Goal: Task Accomplishment & Management: Use online tool/utility

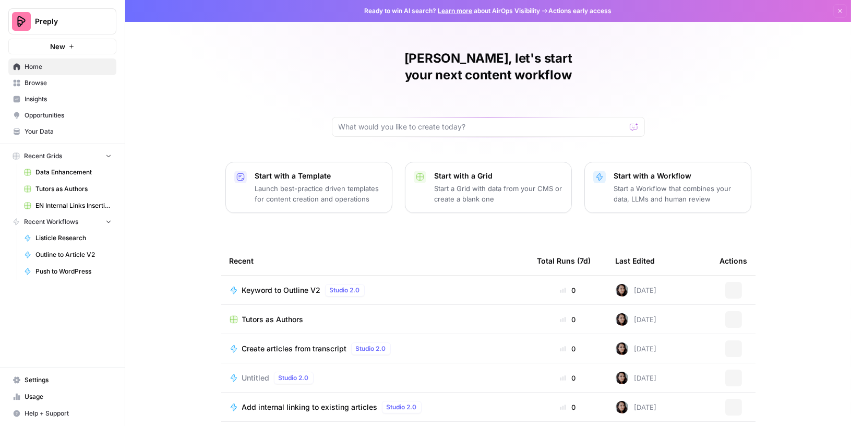
click at [45, 83] on span "Browse" at bounding box center [68, 82] width 87 height 9
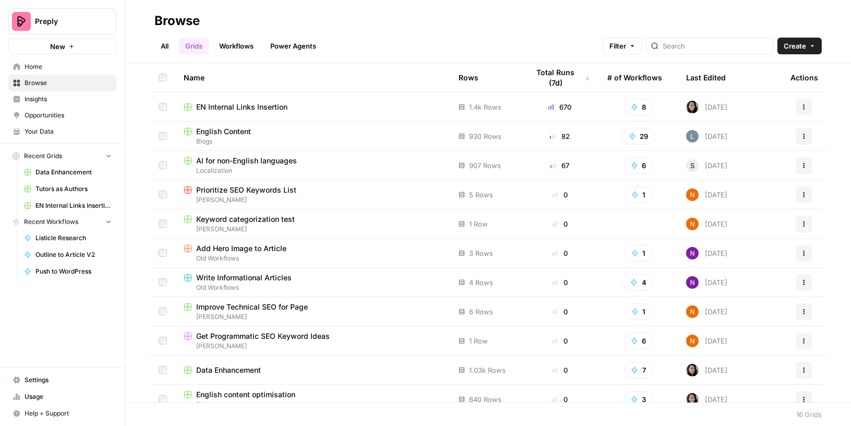
click at [245, 134] on span "English Content" at bounding box center [223, 131] width 55 height 10
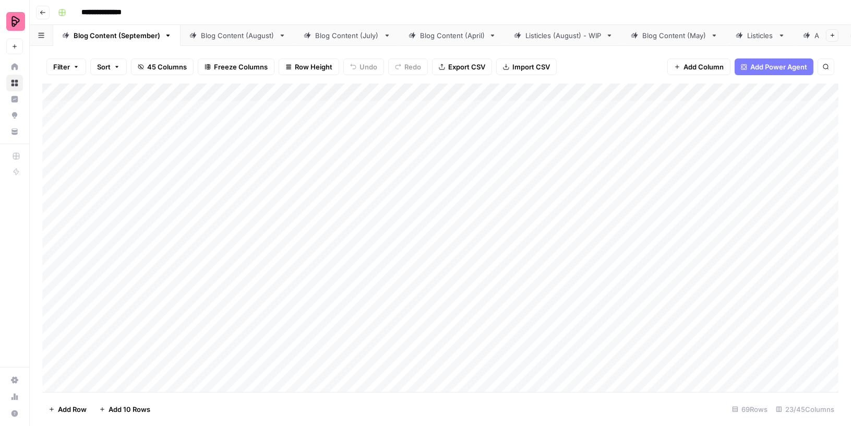
click at [557, 39] on div "Listicles (August) - WIP" at bounding box center [563, 35] width 76 height 10
click at [556, 39] on div "Listicles (August) - WIP" at bounding box center [563, 35] width 76 height 10
drag, startPoint x: 548, startPoint y: 34, endPoint x: 579, endPoint y: 34, distance: 31.8
click at [579, 34] on input "**********" at bounding box center [564, 36] width 78 height 14
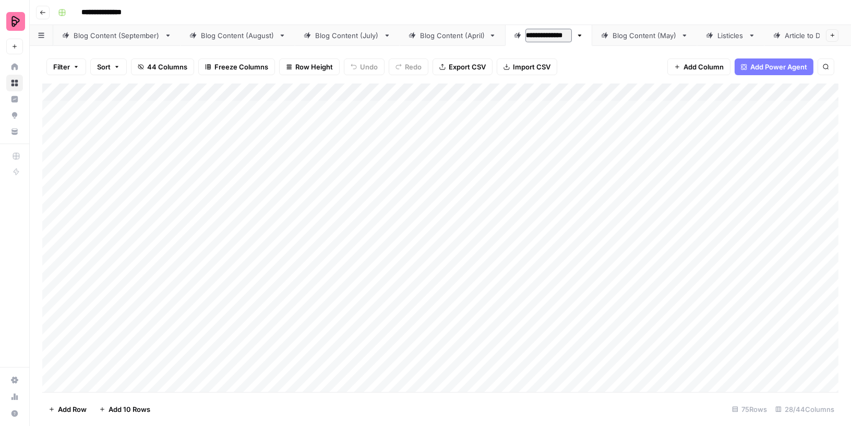
type input "**********"
click at [647, 202] on div "Add Column" at bounding box center [440, 237] width 796 height 309
click at [718, 35] on div "Listicles" at bounding box center [730, 35] width 27 height 10
click at [80, 66] on button "Filter" at bounding box center [66, 66] width 40 height 17
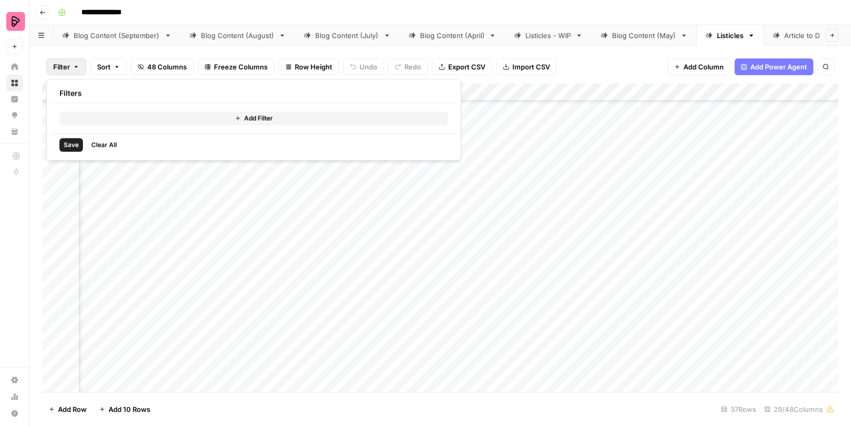
click at [83, 114] on button "Add Filter" at bounding box center [253, 119] width 389 height 14
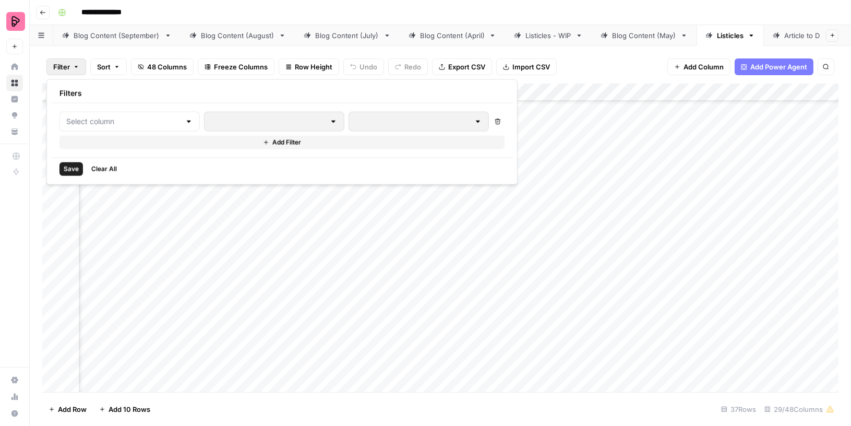
click at [83, 114] on div at bounding box center [129, 122] width 140 height 20
type input "stat"
click at [90, 143] on span "STATUS" at bounding box center [123, 146] width 88 height 10
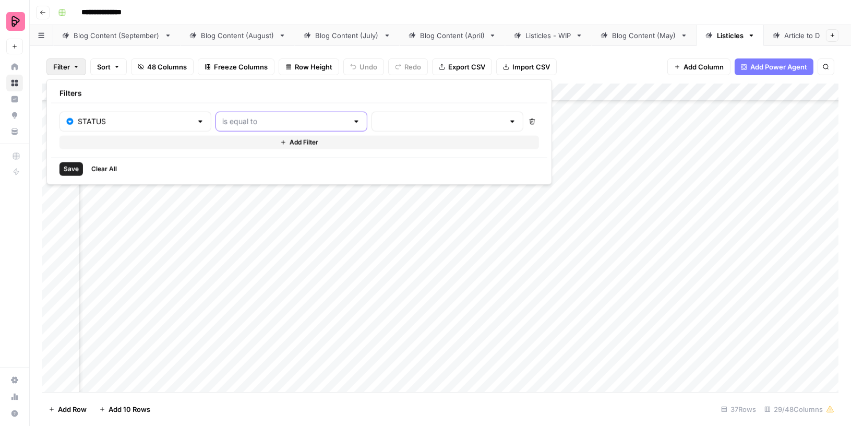
click at [276, 123] on input "text" at bounding box center [285, 121] width 126 height 10
type input "is equal to"
click at [378, 120] on input "text" at bounding box center [441, 121] width 126 height 10
click at [268, 118] on input "text" at bounding box center [285, 121] width 126 height 10
click at [243, 162] on span "is not equal to" at bounding box center [244, 161] width 100 height 10
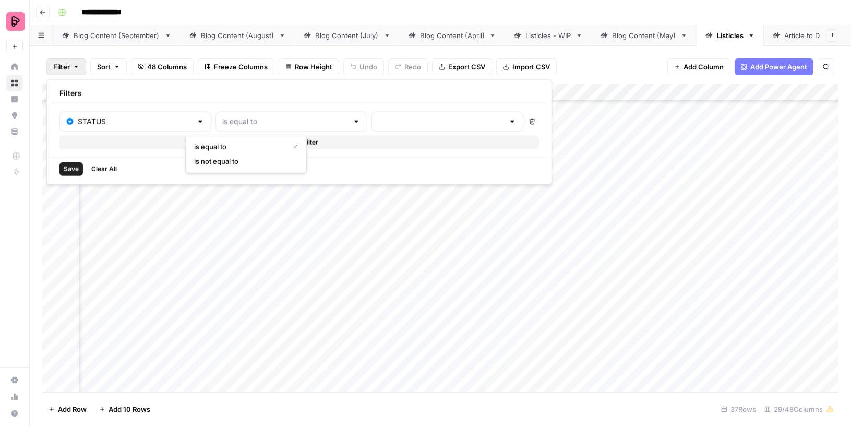
type input "is not equal to"
click at [378, 117] on input "text" at bounding box center [441, 121] width 126 height 10
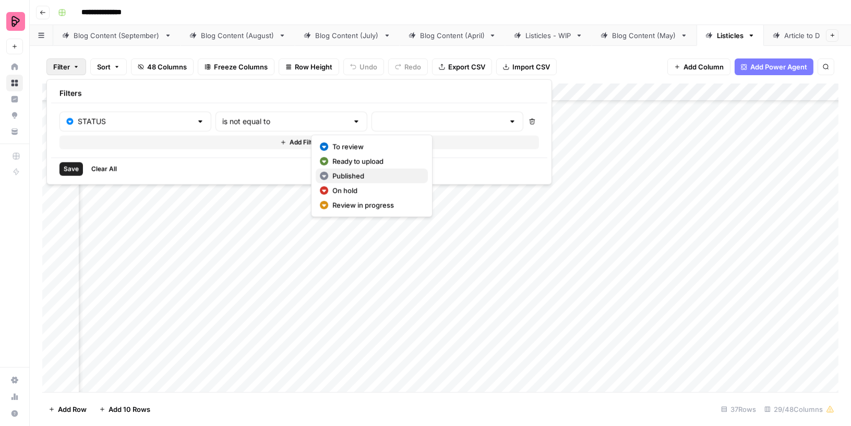
click at [339, 176] on span "Published" at bounding box center [375, 176] width 87 height 10
type input "Published"
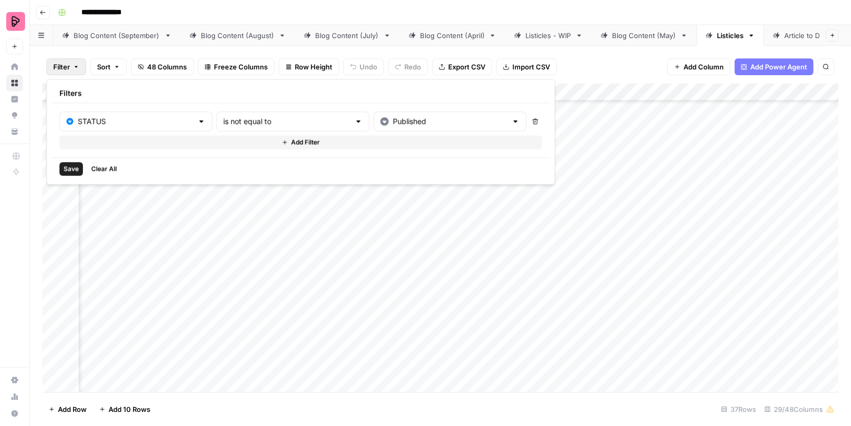
click at [68, 168] on span "Save" at bounding box center [71, 168] width 15 height 9
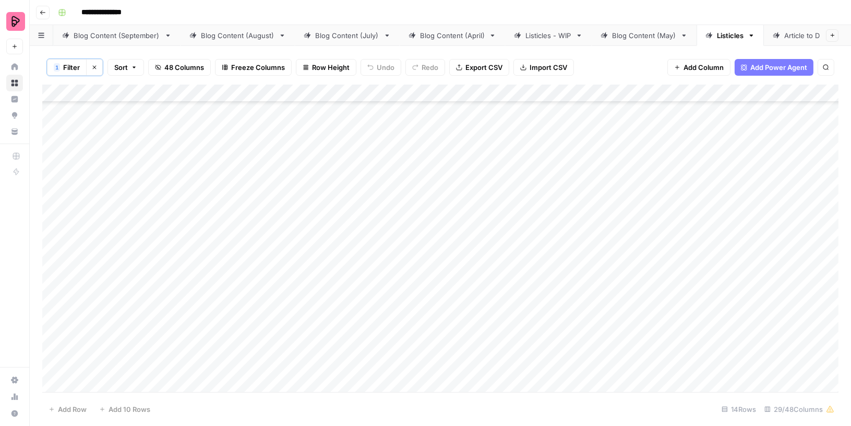
scroll to position [0, 0]
drag, startPoint x: 153, startPoint y: 117, endPoint x: 313, endPoint y: 120, distance: 160.2
click at [313, 120] on div "Add Column" at bounding box center [440, 238] width 796 height 309
click at [549, 40] on div "Listicles - WIP" at bounding box center [548, 35] width 46 height 10
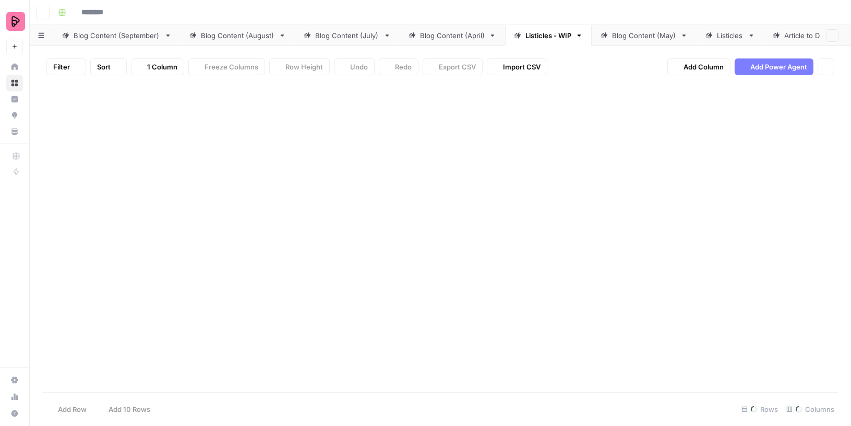
type input "**********"
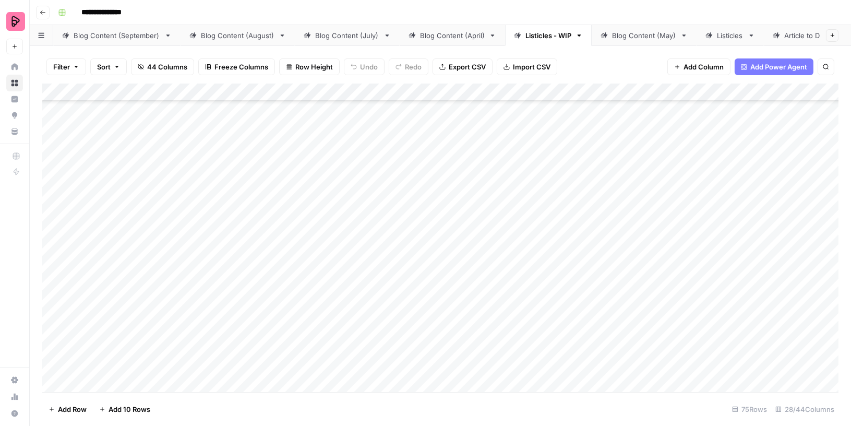
scroll to position [1759, 0]
click at [93, 382] on div "Add Column" at bounding box center [440, 237] width 796 height 309
click at [262, 367] on div "Add Column" at bounding box center [440, 237] width 796 height 309
click at [120, 364] on div "Add Column" at bounding box center [440, 237] width 796 height 309
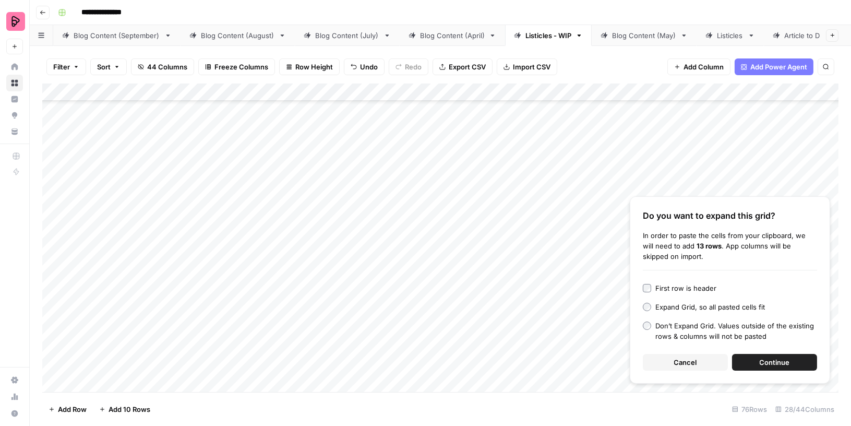
click at [784, 361] on span "Continue" at bounding box center [774, 362] width 30 height 10
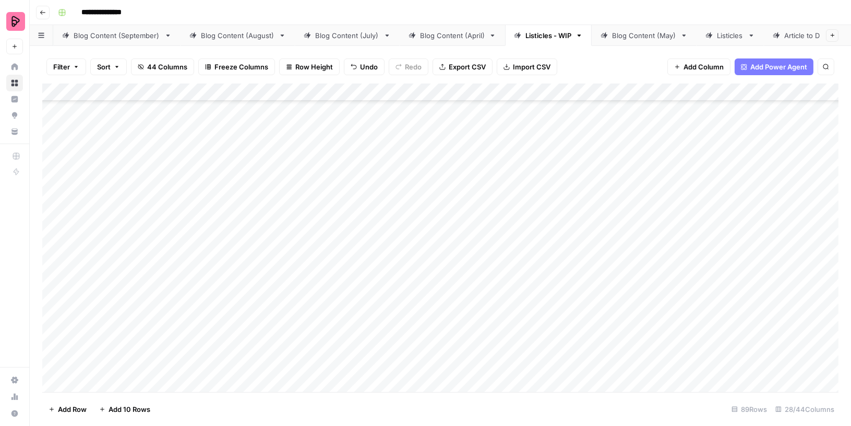
scroll to position [1820, 0]
click at [272, 329] on div "Add Column" at bounding box center [440, 237] width 796 height 309
click at [268, 351] on div "Add Column" at bounding box center [440, 237] width 796 height 309
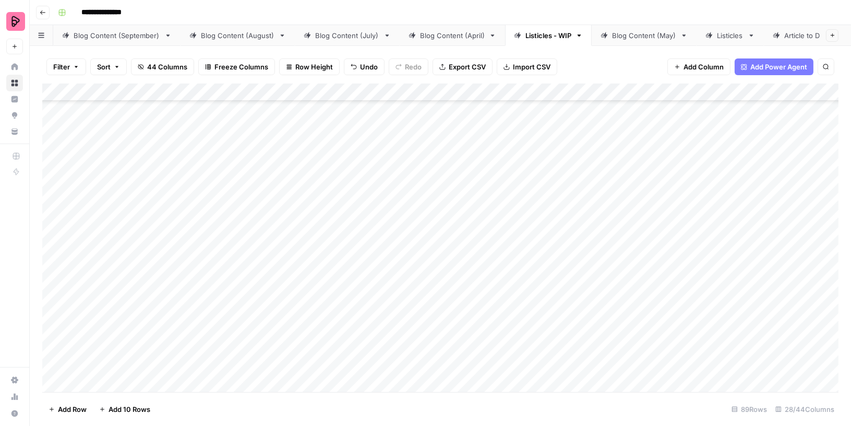
click at [331, 335] on div "Add Column" at bounding box center [440, 237] width 796 height 309
click at [718, 33] on div "Listicles" at bounding box center [730, 35] width 27 height 10
click at [547, 34] on div "Listicles - WIP" at bounding box center [548, 35] width 46 height 10
click at [717, 39] on div "Listicles" at bounding box center [730, 35] width 27 height 10
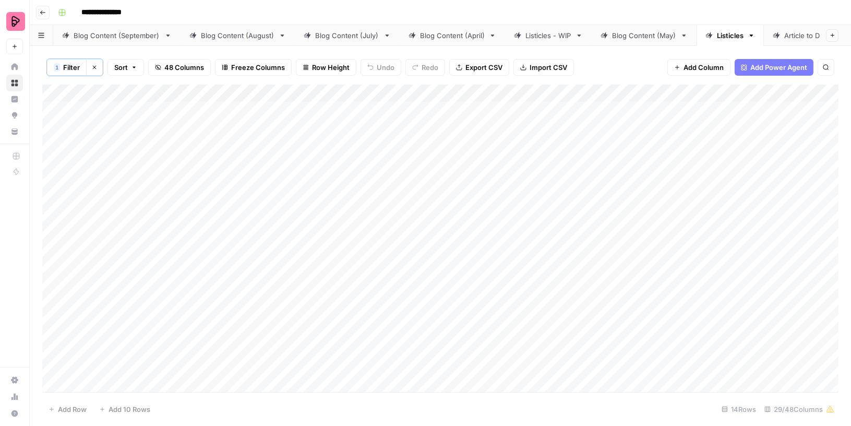
click at [54, 113] on div "Add Column" at bounding box center [440, 238] width 796 height 309
click at [55, 378] on div "Add Column" at bounding box center [440, 238] width 796 height 309
click at [65, 412] on span "Delete 14 Rows" at bounding box center [74, 409] width 50 height 10
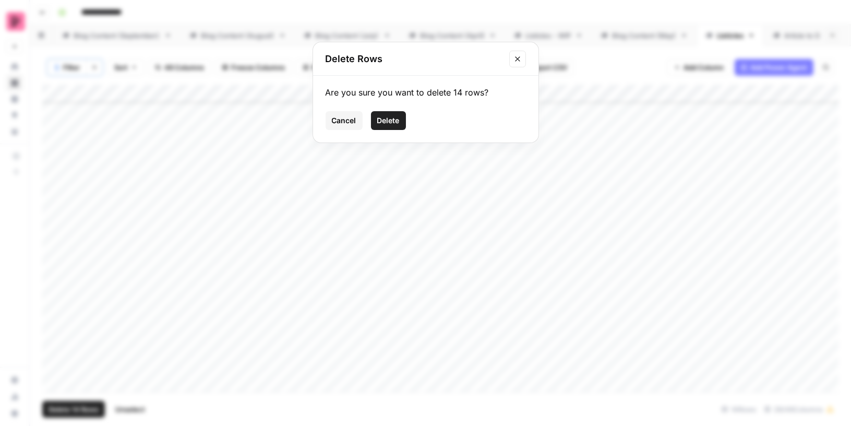
click at [388, 116] on span "Delete" at bounding box center [388, 120] width 22 height 10
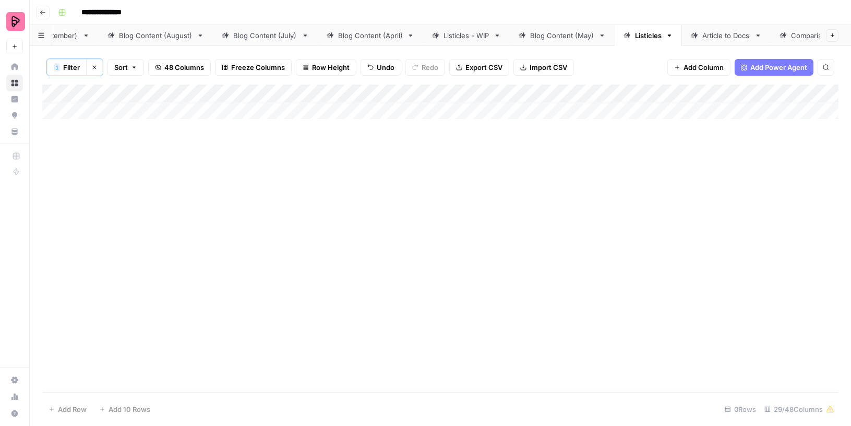
scroll to position [0, 110]
click at [536, 34] on div "Blog Content (May)" at bounding box center [534, 35] width 64 height 10
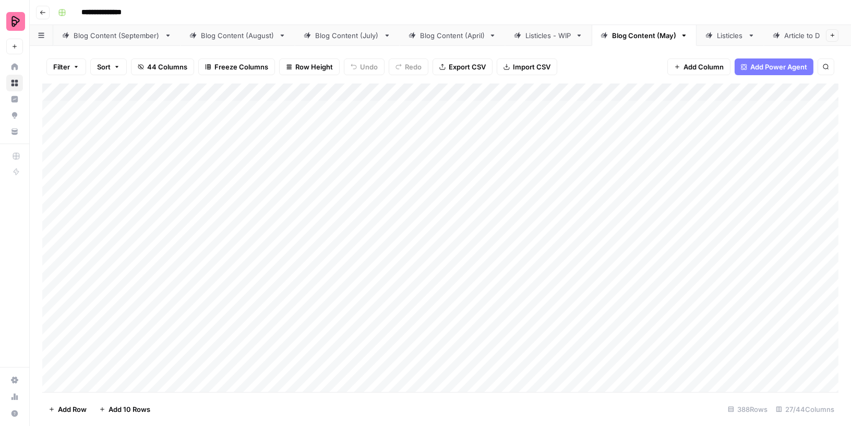
click at [530, 33] on div "Listicles - WIP" at bounding box center [548, 35] width 46 height 10
click at [413, 164] on div "Add Column" at bounding box center [440, 237] width 796 height 309
click at [408, 188] on div "Add Column" at bounding box center [440, 237] width 796 height 309
click at [409, 215] on div "Add Column" at bounding box center [440, 237] width 796 height 309
click at [411, 253] on div "Add Column" at bounding box center [440, 237] width 796 height 309
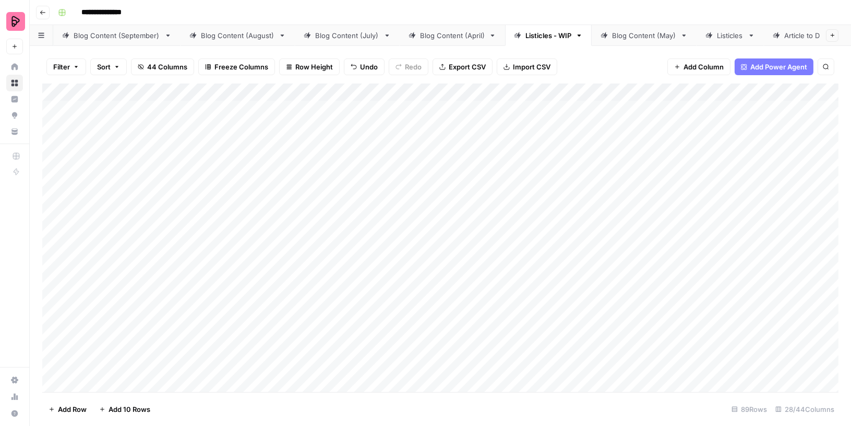
click at [409, 276] on div "Add Column" at bounding box center [440, 237] width 796 height 309
click at [409, 301] on div "Add Column" at bounding box center [440, 237] width 796 height 309
click at [408, 333] on div "Add Column" at bounding box center [440, 237] width 796 height 309
click at [408, 356] on div "Add Column" at bounding box center [440, 237] width 796 height 309
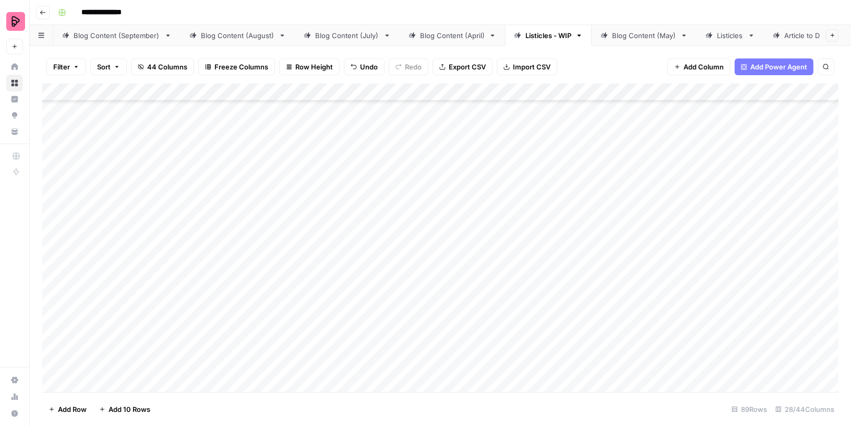
click at [422, 251] on div "Add Column" at bounding box center [440, 237] width 796 height 309
click at [421, 283] on div "Add Column" at bounding box center [440, 237] width 796 height 309
click at [417, 307] on div "Add Column" at bounding box center [440, 237] width 796 height 309
click at [414, 332] on div "Add Column" at bounding box center [440, 237] width 796 height 309
click at [410, 361] on div "Add Column" at bounding box center [440, 237] width 796 height 309
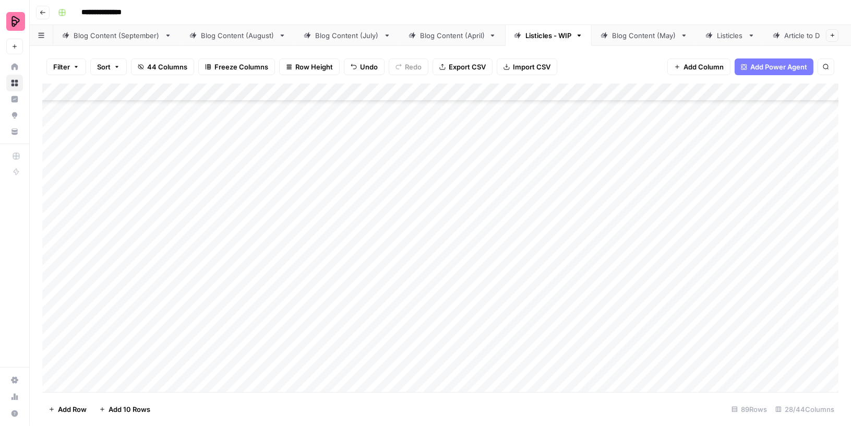
scroll to position [400, 0]
click at [410, 129] on div "Add Column" at bounding box center [440, 237] width 796 height 309
click at [410, 146] on div "Add Column" at bounding box center [440, 237] width 796 height 309
click at [410, 168] on div "Add Column" at bounding box center [440, 237] width 796 height 309
click at [408, 209] on div "Add Column" at bounding box center [440, 237] width 796 height 309
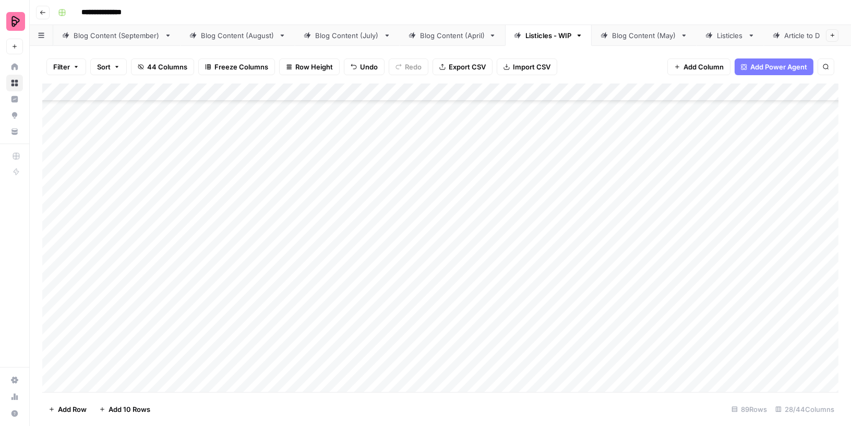
click at [406, 232] on div "Add Column" at bounding box center [440, 237] width 796 height 309
click at [406, 252] on div "Add Column" at bounding box center [440, 237] width 796 height 309
click at [406, 283] on div "Add Column" at bounding box center [440, 237] width 796 height 309
click at [405, 308] on div "Add Column" at bounding box center [440, 237] width 796 height 309
click at [404, 341] on div "Add Column" at bounding box center [440, 237] width 796 height 309
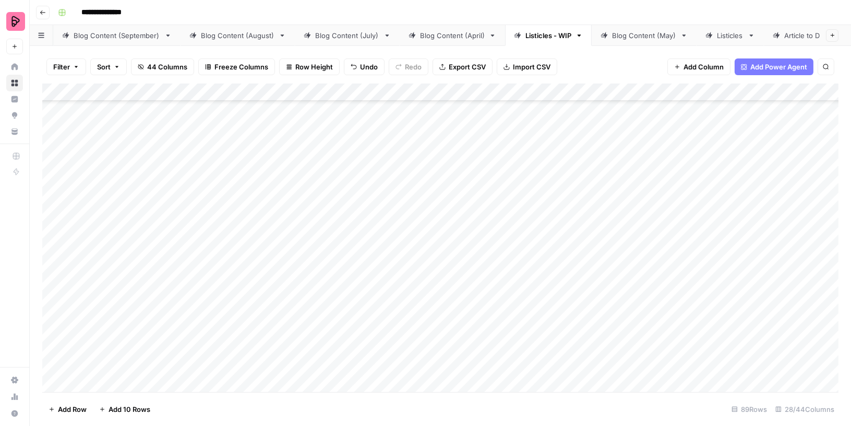
click at [405, 361] on div "Add Column" at bounding box center [440, 237] width 796 height 309
click at [413, 183] on div "Add Column" at bounding box center [440, 237] width 796 height 309
click at [413, 206] on div "Add Column" at bounding box center [440, 237] width 796 height 309
click at [412, 239] on div "Add Column" at bounding box center [440, 237] width 796 height 309
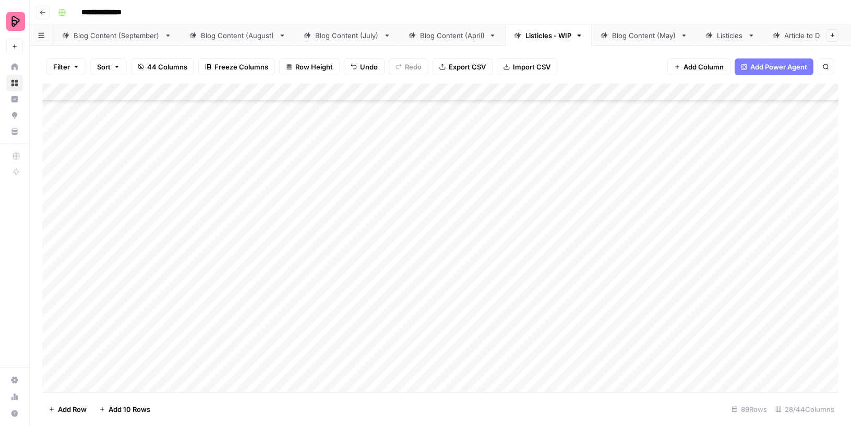
click at [412, 270] on div "Add Column" at bounding box center [440, 237] width 796 height 309
click at [412, 294] on div "Add Column" at bounding box center [440, 237] width 796 height 309
click at [413, 315] on div "Add Column" at bounding box center [440, 237] width 796 height 309
click at [412, 342] on div "Add Column" at bounding box center [440, 237] width 796 height 309
click at [411, 371] on div "Add Column" at bounding box center [440, 237] width 796 height 309
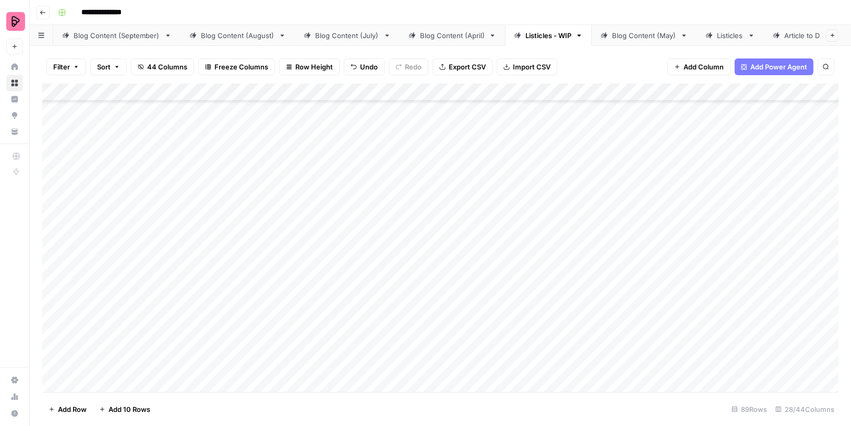
click at [427, 132] on div "Add Column" at bounding box center [440, 237] width 796 height 309
click at [414, 149] on div "Add Column" at bounding box center [440, 237] width 796 height 309
click at [414, 185] on div "Add Column" at bounding box center [440, 237] width 796 height 309
click at [414, 214] on div "Add Column" at bounding box center [440, 237] width 796 height 309
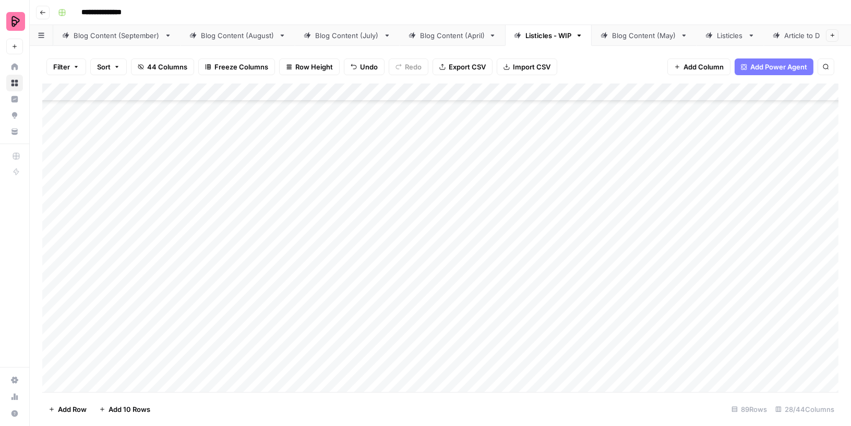
click at [414, 236] on div "Add Column" at bounding box center [440, 237] width 796 height 309
click at [414, 273] on div "Add Column" at bounding box center [440, 237] width 796 height 309
click at [415, 295] on div "Add Column" at bounding box center [440, 237] width 796 height 309
click at [413, 331] on div "Add Column" at bounding box center [440, 237] width 796 height 309
click at [412, 356] on div "Add Column" at bounding box center [440, 237] width 796 height 309
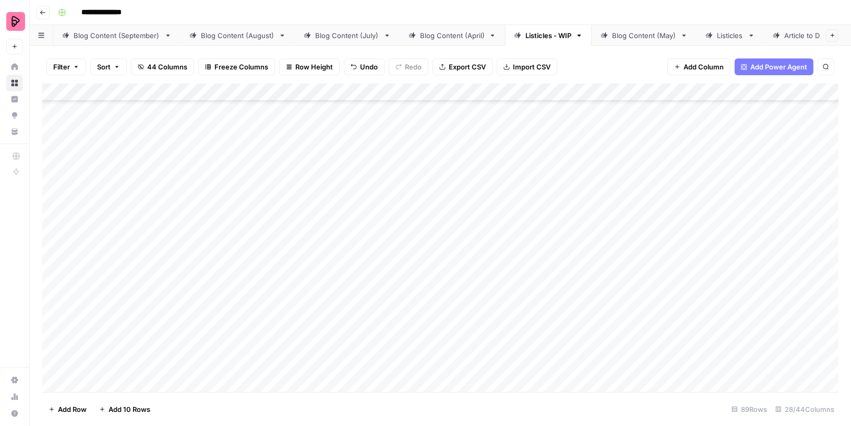
scroll to position [1010, 0]
click at [416, 221] on div "Add Column" at bounding box center [440, 237] width 796 height 309
click at [409, 245] on div "Add Column" at bounding box center [440, 237] width 796 height 309
click at [409, 276] on div "Add Column" at bounding box center [440, 237] width 796 height 309
click at [408, 300] on div "Add Column" at bounding box center [440, 237] width 796 height 309
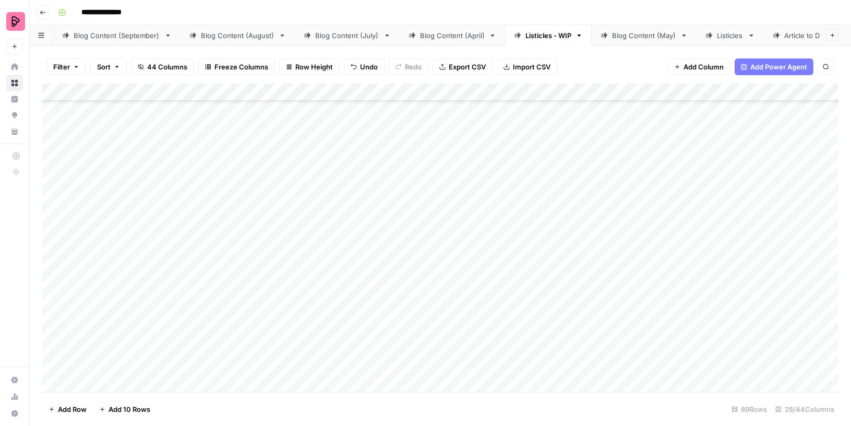
click at [408, 319] on div "Add Column" at bounding box center [440, 237] width 796 height 309
click at [410, 362] on div "Add Column" at bounding box center [440, 237] width 796 height 309
click at [414, 259] on div "Add Column" at bounding box center [440, 237] width 796 height 309
click at [414, 299] on div "Add Column" at bounding box center [440, 237] width 796 height 309
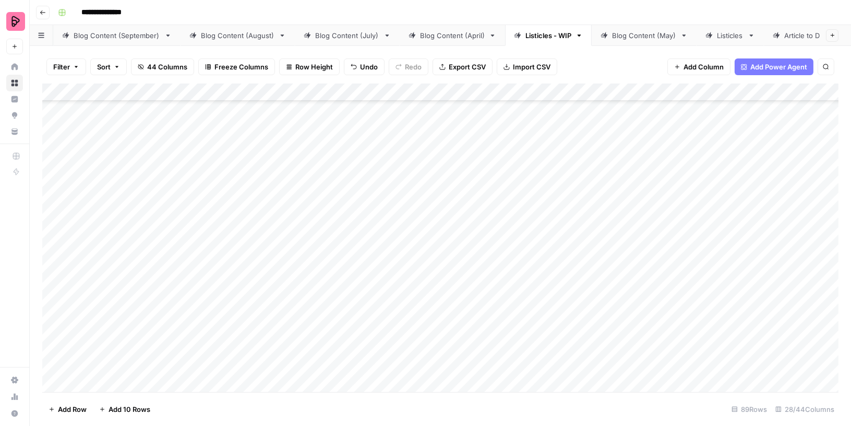
click at [414, 321] on div "Add Column" at bounding box center [440, 237] width 796 height 309
click at [412, 357] on div "Add Column" at bounding box center [440, 237] width 796 height 309
click at [412, 239] on div "Add Column" at bounding box center [440, 237] width 796 height 309
click at [412, 262] on div "Add Column" at bounding box center [440, 237] width 796 height 309
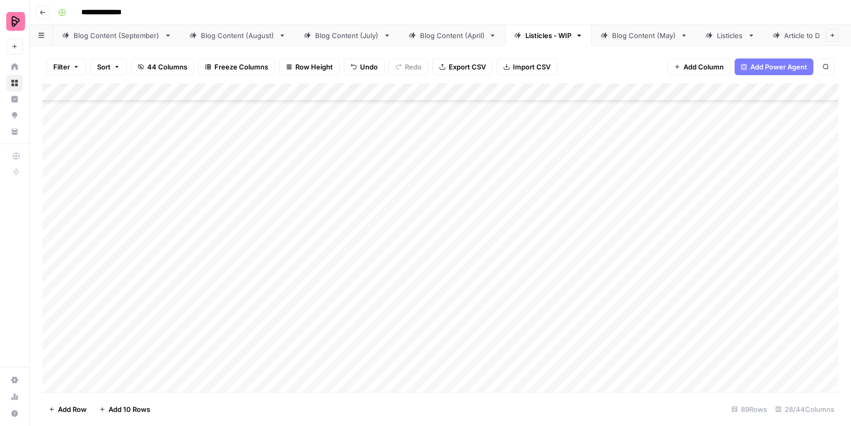
click at [412, 298] on div "Add Column" at bounding box center [440, 237] width 796 height 309
click at [412, 322] on div "Add Column" at bounding box center [440, 237] width 796 height 309
click at [415, 207] on div "Add Column" at bounding box center [440, 237] width 796 height 309
click at [415, 230] on div "Add Column" at bounding box center [440, 237] width 796 height 309
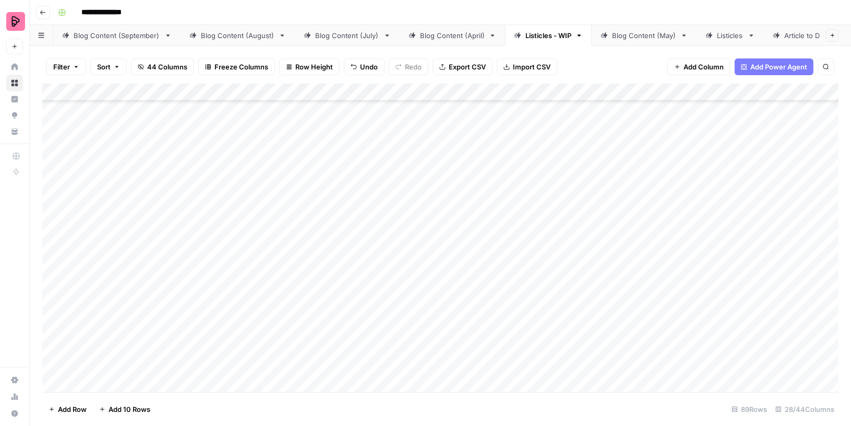
click at [414, 258] on div "Add Column" at bounding box center [440, 237] width 796 height 309
click at [415, 282] on div "Add Column" at bounding box center [440, 237] width 796 height 309
click at [412, 332] on div "Add Column" at bounding box center [440, 237] width 796 height 309
click at [412, 357] on div "Add Column" at bounding box center [440, 237] width 796 height 309
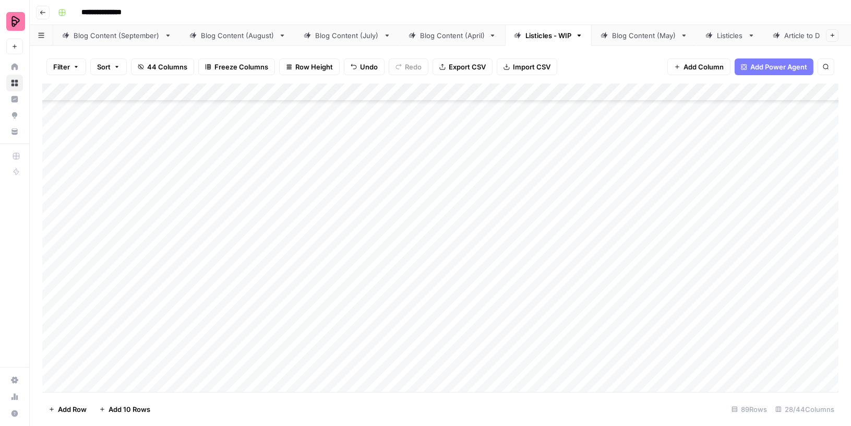
click at [427, 195] on div "Add Column" at bounding box center [440, 237] width 796 height 309
click at [427, 220] on div "Add Column" at bounding box center [440, 237] width 796 height 309
click at [423, 252] on div "Add Column" at bounding box center [440, 237] width 796 height 309
click at [420, 280] on div "Add Column" at bounding box center [440, 237] width 796 height 309
click at [416, 310] on div "Add Column" at bounding box center [440, 237] width 796 height 309
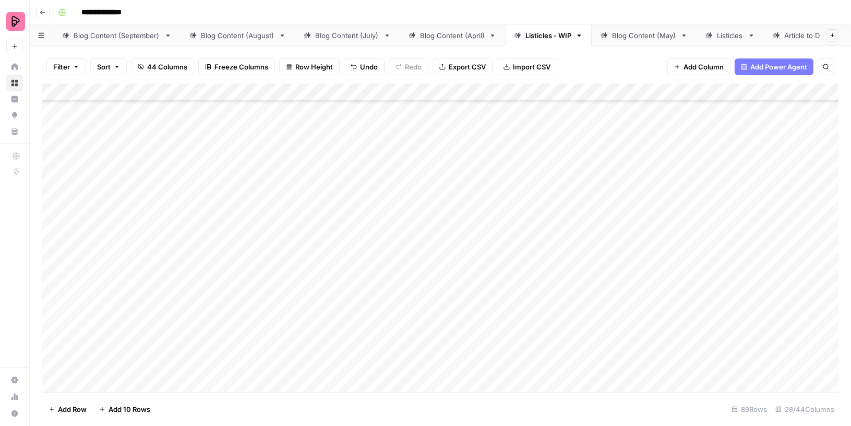
click at [414, 329] on div "Add Column" at bounding box center [440, 237] width 796 height 309
click at [414, 357] on div "Add Column" at bounding box center [440, 237] width 796 height 309
click at [424, 168] on div "Add Column" at bounding box center [440, 237] width 796 height 309
click at [415, 194] on div "Add Column" at bounding box center [440, 237] width 796 height 309
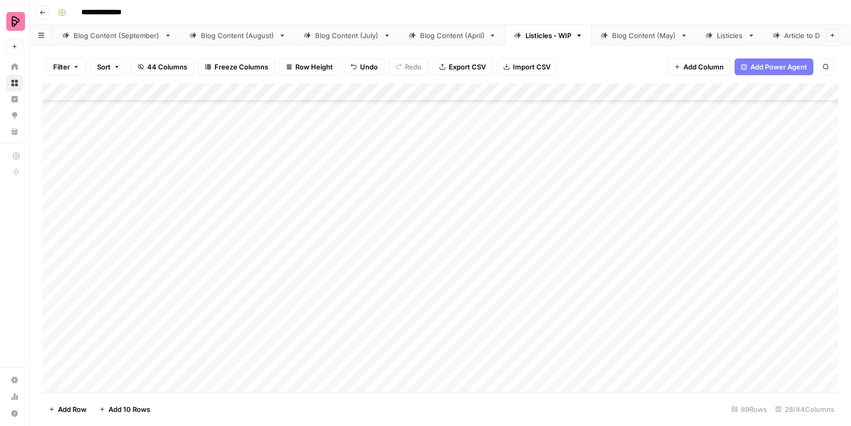
click at [415, 213] on div "Add Column" at bounding box center [440, 237] width 796 height 309
click at [414, 236] on div "Add Column" at bounding box center [440, 237] width 796 height 309
click at [414, 272] on div "Add Column" at bounding box center [440, 237] width 796 height 309
click at [414, 309] on div "Add Column" at bounding box center [440, 237] width 796 height 309
click at [408, 330] on div "Add Column" at bounding box center [440, 237] width 796 height 309
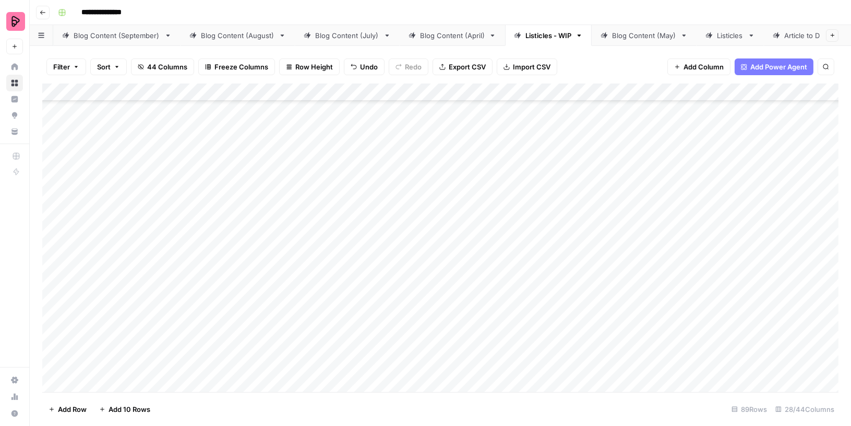
click at [407, 366] on div "Add Column" at bounding box center [440, 237] width 796 height 309
click at [415, 325] on div "Add Column" at bounding box center [440, 237] width 796 height 309
click at [415, 296] on div "Add Column" at bounding box center [440, 237] width 796 height 309
click at [416, 265] on div "Add Column" at bounding box center [440, 237] width 796 height 309
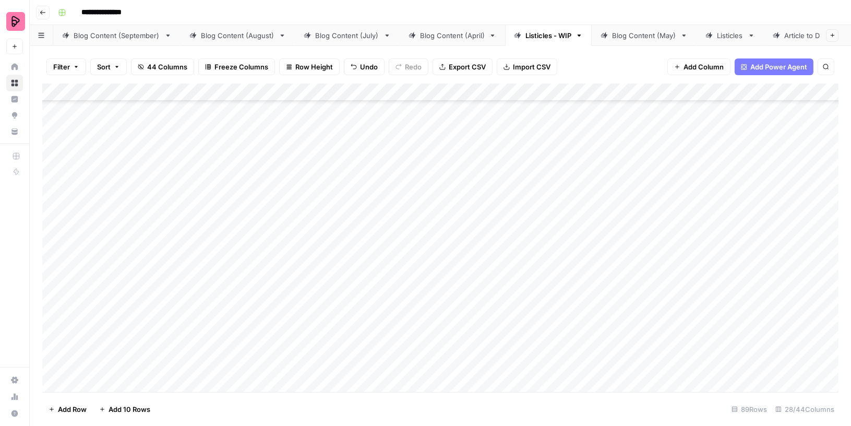
click at [417, 233] on div "Add Column" at bounding box center [440, 237] width 796 height 309
click at [416, 273] on div "Add Column" at bounding box center [440, 237] width 796 height 309
click at [414, 349] on div "Add Column" at bounding box center [440, 237] width 796 height 309
click at [414, 323] on div "Add Column" at bounding box center [440, 237] width 796 height 309
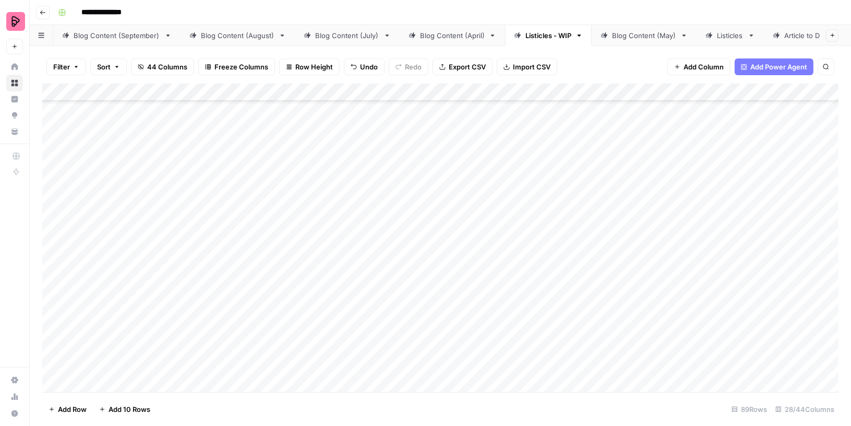
click at [414, 291] on div "Add Column" at bounding box center [440, 237] width 796 height 309
click at [410, 235] on div "Add Column" at bounding box center [440, 237] width 796 height 309
click at [411, 272] on div "Add Column" at bounding box center [440, 237] width 796 height 309
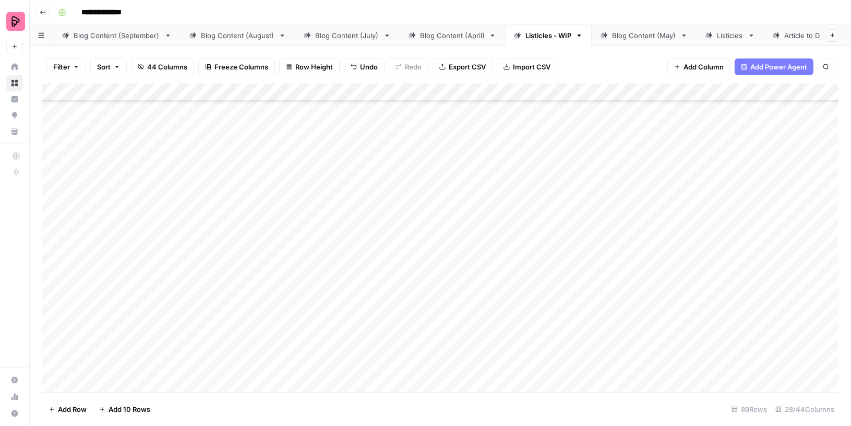
click at [408, 314] on div "Add Column" at bounding box center [440, 237] width 796 height 309
click at [413, 340] on div "Add Column" at bounding box center [440, 237] width 796 height 309
click at [413, 356] on div "Add Column" at bounding box center [440, 237] width 796 height 309
click at [66, 63] on span "Filter" at bounding box center [61, 67] width 17 height 10
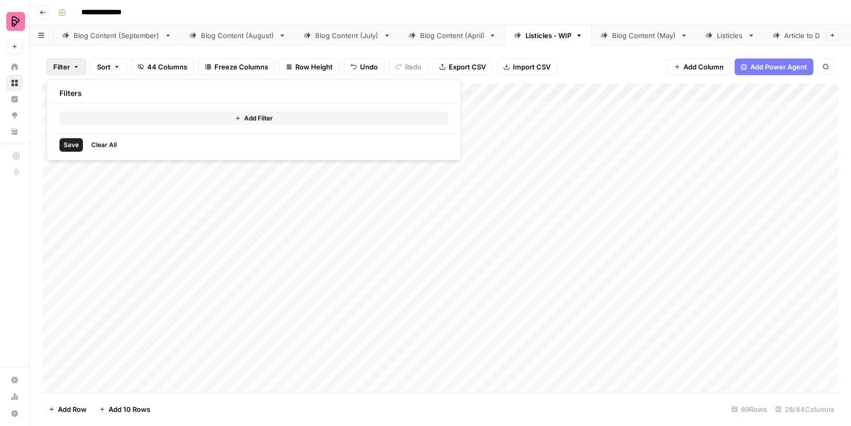
click at [95, 112] on button "Add Filter" at bounding box center [253, 119] width 389 height 14
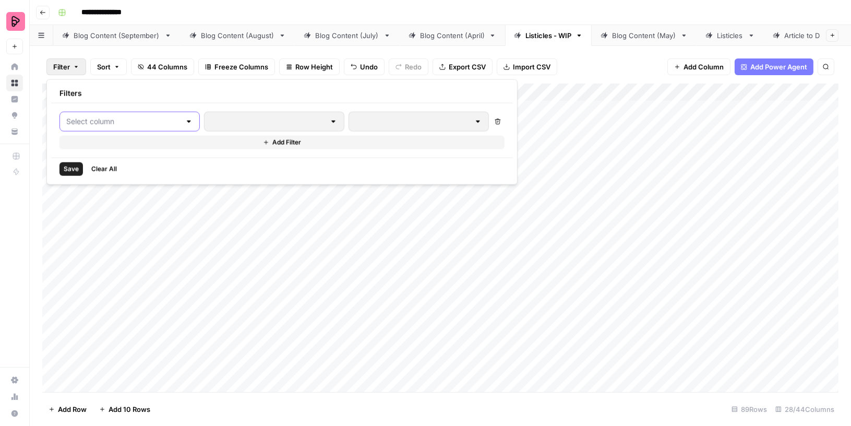
click at [94, 124] on input "text" at bounding box center [123, 121] width 114 height 10
type input "top"
click at [114, 149] on span "Topic" at bounding box center [123, 146] width 88 height 10
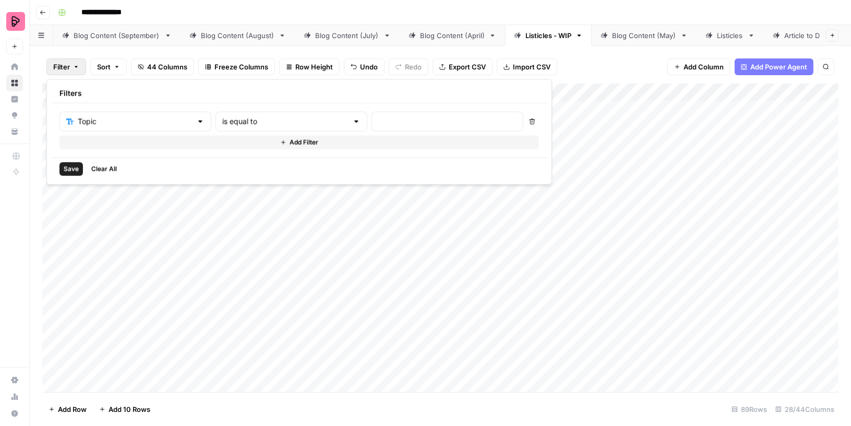
click at [352, 120] on div at bounding box center [356, 121] width 8 height 10
click at [243, 176] on span "contains" at bounding box center [244, 176] width 100 height 10
type input "contains"
click at [378, 123] on input "text" at bounding box center [447, 121] width 138 height 10
type input "course"
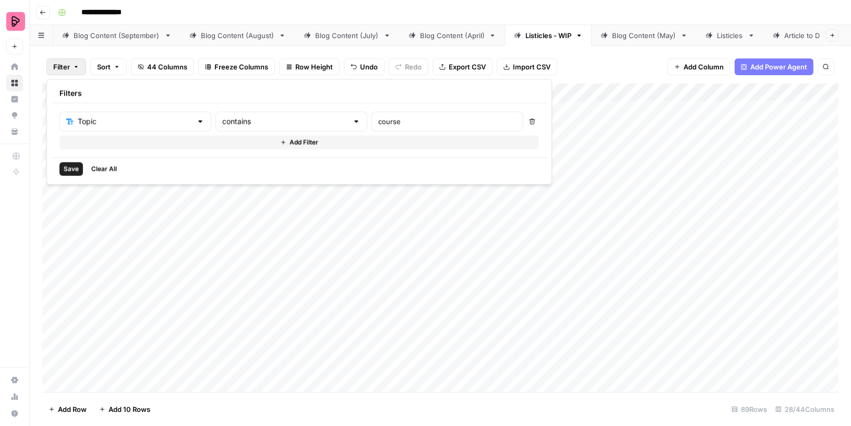
click at [74, 164] on span "Save" at bounding box center [71, 168] width 15 height 9
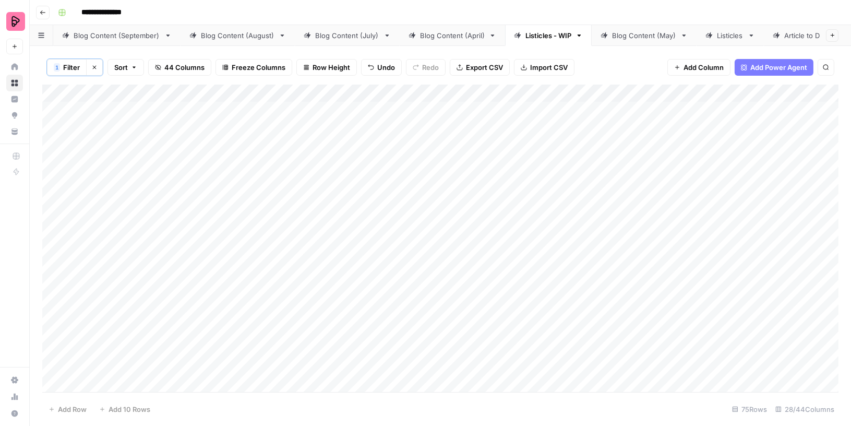
click at [489, 169] on div "Add Column" at bounding box center [440, 238] width 796 height 309
click at [481, 199] on div "Add Column" at bounding box center [440, 238] width 796 height 309
click at [481, 220] on div "Add Column" at bounding box center [440, 238] width 796 height 309
click at [480, 247] on div "Add Column" at bounding box center [440, 238] width 796 height 309
click at [478, 274] on div "Add Column" at bounding box center [440, 238] width 796 height 309
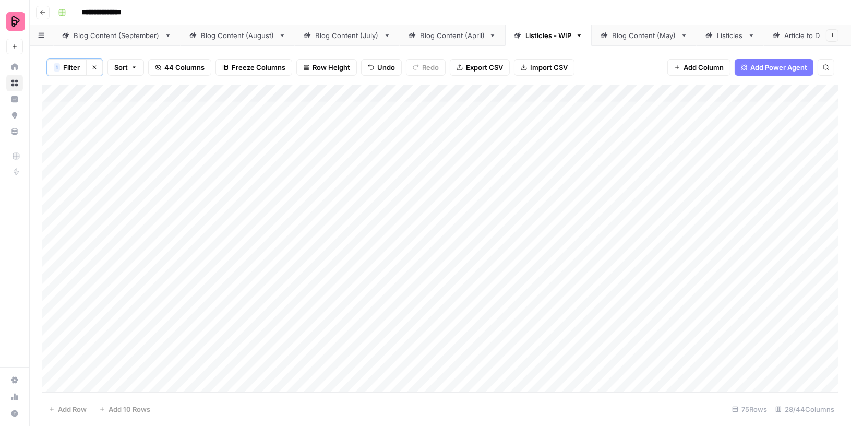
click at [475, 310] on div "Add Column" at bounding box center [440, 238] width 796 height 309
drag, startPoint x: 473, startPoint y: 186, endPoint x: 469, endPoint y: 365, distance: 178.9
click at [469, 365] on div "Add Column" at bounding box center [440, 238] width 796 height 309
click at [466, 208] on div "Add Column" at bounding box center [440, 238] width 796 height 309
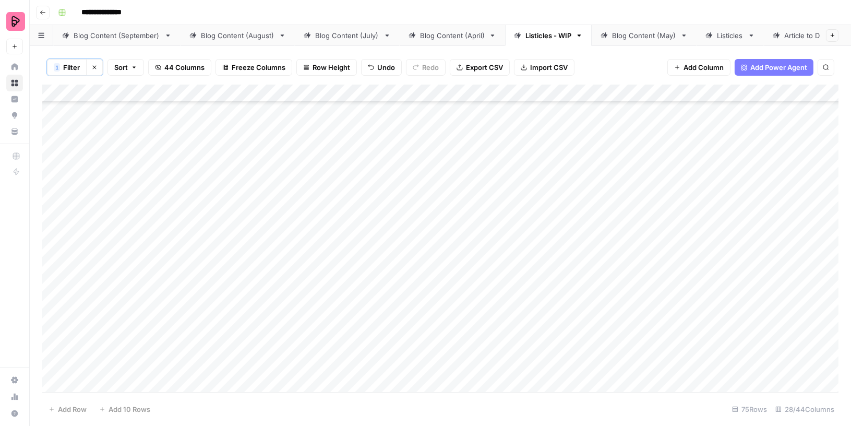
click at [466, 228] on div "Add Column" at bounding box center [440, 238] width 796 height 309
click at [463, 265] on div "Add Column" at bounding box center [440, 238] width 796 height 309
click at [463, 292] on div "Add Column" at bounding box center [440, 238] width 796 height 309
click at [460, 321] on div "Add Column" at bounding box center [440, 238] width 796 height 309
click at [461, 341] on div "Add Column" at bounding box center [440, 238] width 796 height 309
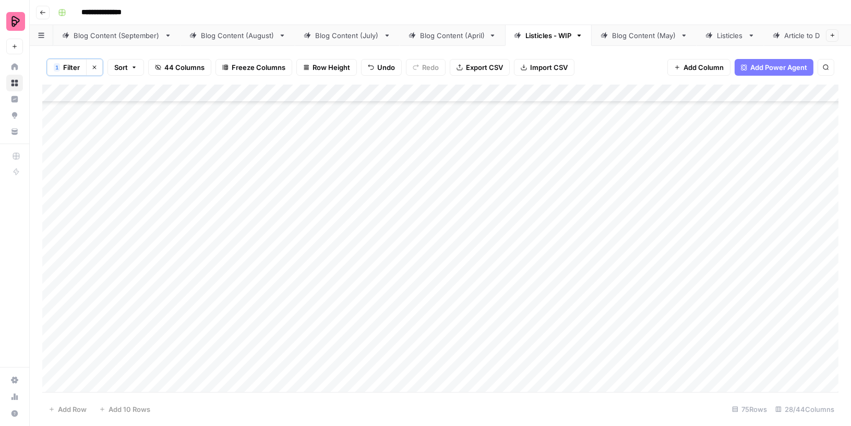
click at [461, 368] on div "Add Column" at bounding box center [440, 238] width 796 height 309
click at [464, 221] on div "Add Column" at bounding box center [440, 238] width 796 height 309
click at [464, 244] on div "Add Column" at bounding box center [440, 238] width 796 height 309
click at [464, 271] on div "Add Column" at bounding box center [440, 238] width 796 height 309
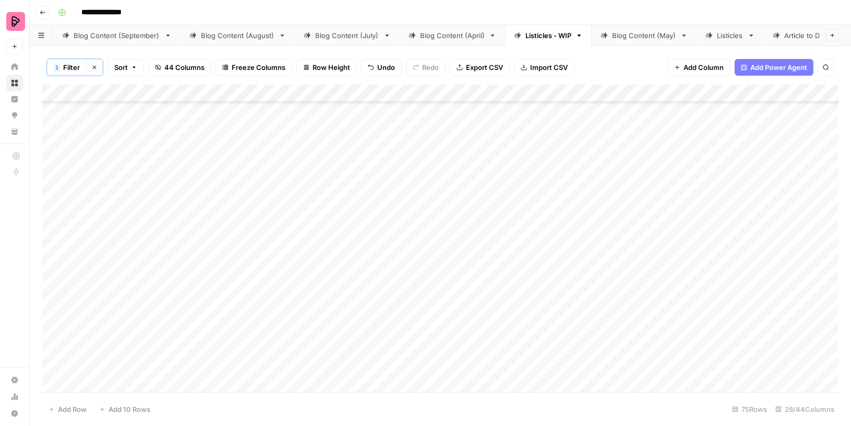
click at [464, 307] on div "Add Column" at bounding box center [440, 238] width 796 height 309
click at [462, 338] on div "Add Column" at bounding box center [440, 238] width 796 height 309
click at [464, 355] on div "Add Column" at bounding box center [440, 238] width 796 height 309
click at [469, 253] on div "Add Column" at bounding box center [440, 238] width 796 height 309
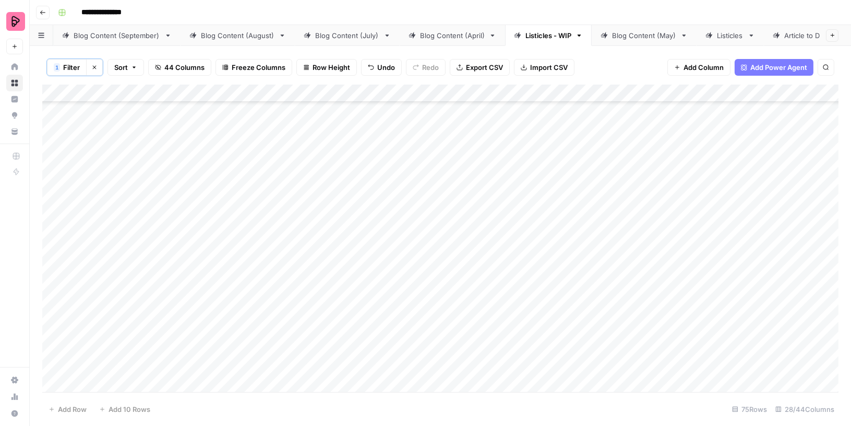
click at [468, 281] on div "Add Column" at bounding box center [440, 238] width 796 height 309
click at [468, 312] on div "Add Column" at bounding box center [440, 238] width 796 height 309
click at [468, 327] on div "Add Column" at bounding box center [440, 238] width 796 height 309
click at [466, 363] on div "Add Column" at bounding box center [440, 238] width 796 height 309
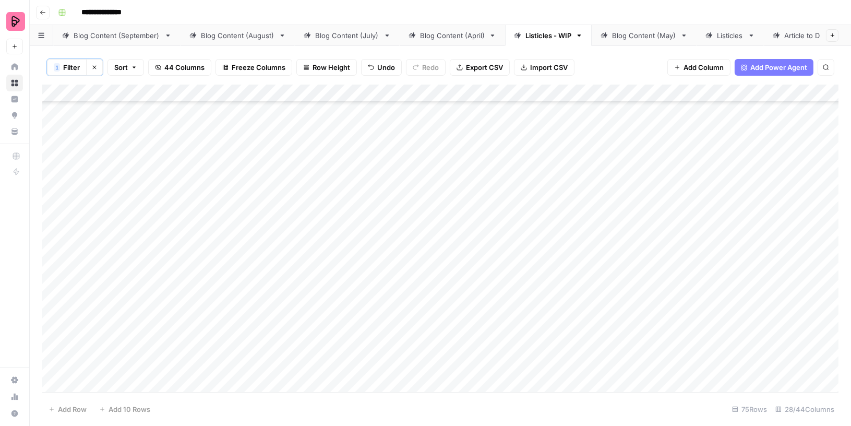
click at [466, 249] on div "Add Column" at bounding box center [440, 238] width 796 height 309
click at [466, 268] on div "Add Column" at bounding box center [440, 238] width 796 height 309
click at [466, 304] on div "Add Column" at bounding box center [440, 238] width 796 height 309
click at [466, 324] on div "Add Column" at bounding box center [440, 238] width 796 height 309
click at [467, 359] on div "Add Column" at bounding box center [440, 238] width 796 height 309
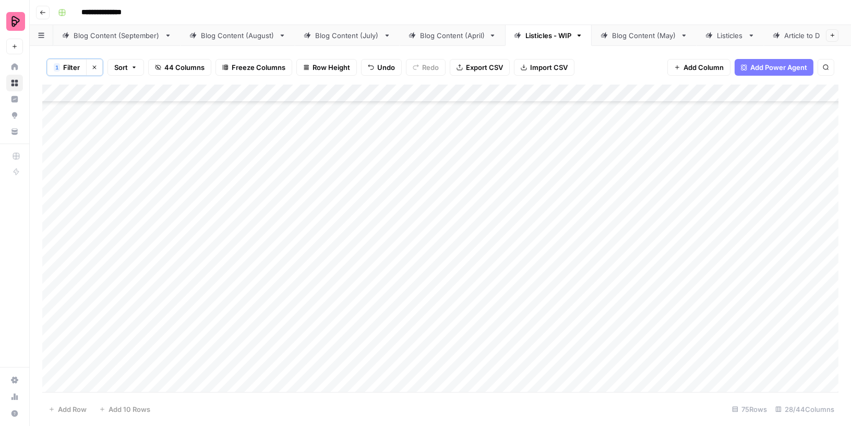
scroll to position [736, 0]
click at [473, 247] on div "Add Column" at bounding box center [440, 238] width 796 height 309
click at [484, 266] on div "Add Column" at bounding box center [440, 238] width 796 height 309
click at [479, 296] on div "Add Column" at bounding box center [440, 238] width 796 height 309
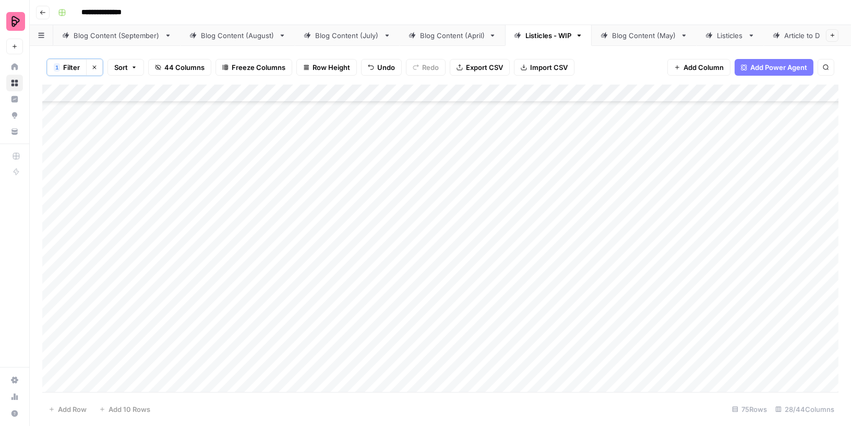
click at [473, 138] on div "Add Column" at bounding box center [440, 238] width 796 height 309
click at [472, 163] on div "Add Column" at bounding box center [440, 238] width 796 height 309
click at [472, 188] on div "Add Column" at bounding box center [440, 238] width 796 height 309
click at [469, 220] on div "Add Column" at bounding box center [440, 238] width 796 height 309
click at [469, 240] on div "Add Column" at bounding box center [440, 238] width 796 height 309
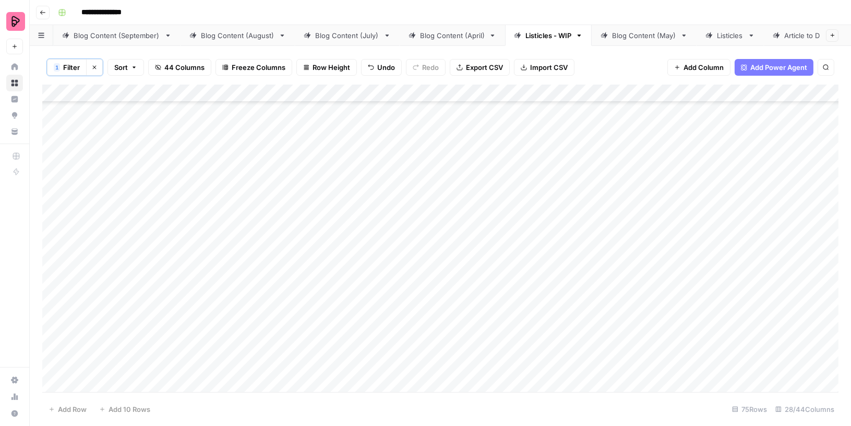
click at [468, 265] on div "Add Column" at bounding box center [440, 238] width 796 height 309
click at [464, 301] on div "Add Column" at bounding box center [440, 238] width 796 height 309
click at [478, 324] on div "Add Column" at bounding box center [440, 238] width 796 height 309
click at [477, 347] on div "Add Column" at bounding box center [440, 238] width 796 height 309
click at [477, 378] on div "Add Column" at bounding box center [440, 238] width 796 height 309
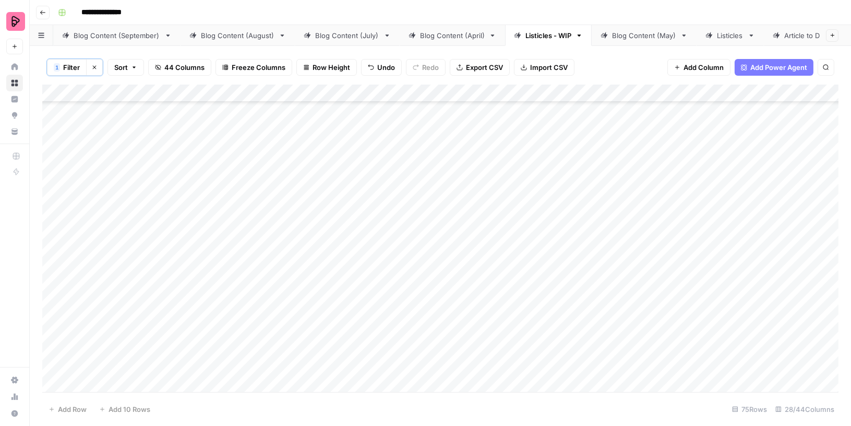
scroll to position [1161, 0]
click at [489, 172] on div "Add Column" at bounding box center [440, 238] width 796 height 309
click at [486, 195] on div "Add Column" at bounding box center [440, 238] width 796 height 309
click at [480, 233] on div "Add Column" at bounding box center [440, 238] width 796 height 309
click at [479, 255] on div "Add Column" at bounding box center [440, 238] width 796 height 309
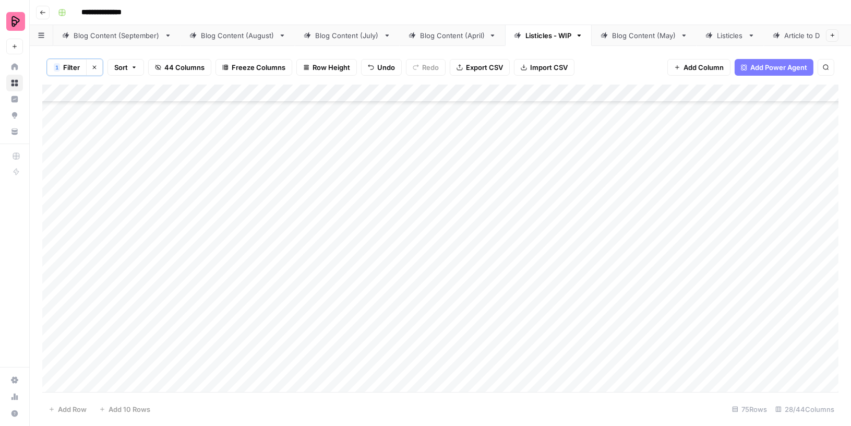
click at [478, 283] on div "Add Column" at bounding box center [440, 238] width 796 height 309
click at [477, 307] on div "Add Column" at bounding box center [440, 238] width 796 height 309
click at [477, 331] on div "Add Column" at bounding box center [440, 238] width 796 height 309
click at [477, 364] on div "Add Column" at bounding box center [440, 238] width 796 height 309
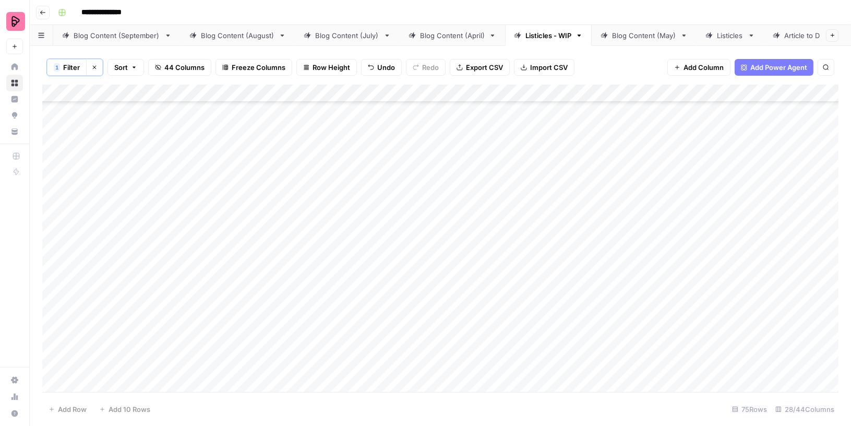
click at [486, 237] on div "Add Column" at bounding box center [440, 238] width 796 height 309
click at [486, 267] on div "Add Column" at bounding box center [440, 238] width 796 height 309
click at [484, 290] on div "Add Column" at bounding box center [440, 238] width 796 height 309
click at [480, 320] on div "Add Column" at bounding box center [440, 238] width 796 height 309
click at [480, 338] on div "Add Column" at bounding box center [440, 238] width 796 height 309
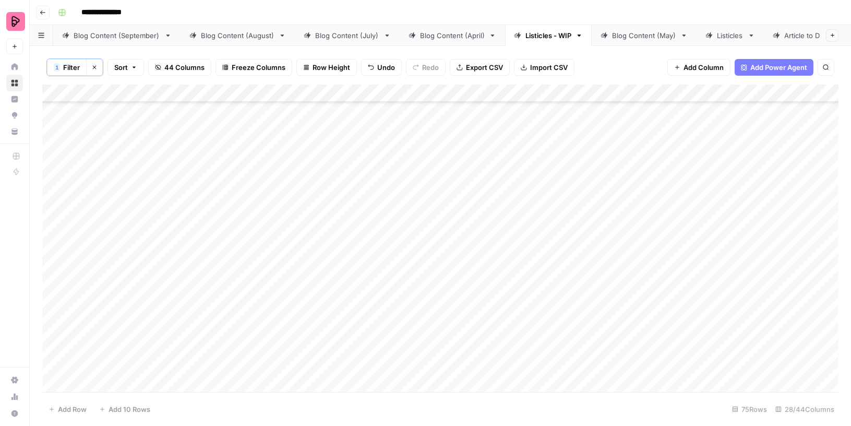
scroll to position [1438, 0]
click at [478, 241] on div "Add Column" at bounding box center [440, 238] width 796 height 309
click at [477, 271] on div "Add Column" at bounding box center [440, 238] width 796 height 309
click at [475, 296] on div "Add Column" at bounding box center [440, 238] width 796 height 309
click at [472, 330] on div "Add Column" at bounding box center [440, 238] width 796 height 309
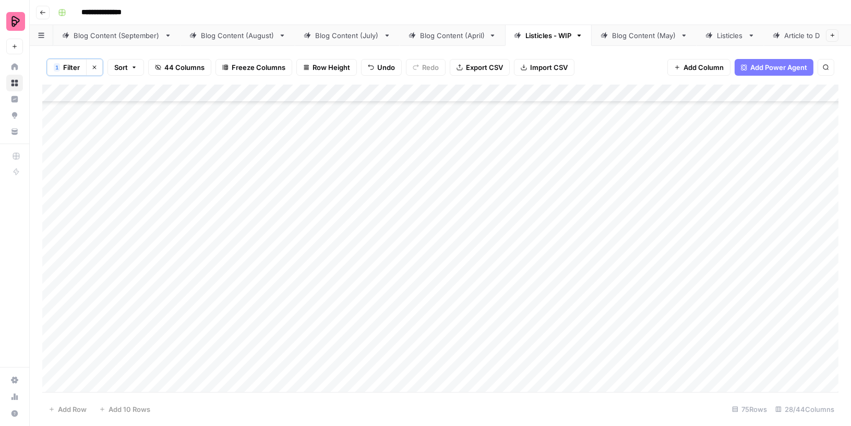
click at [472, 353] on div "Add Column" at bounding box center [440, 238] width 796 height 309
click at [476, 214] on div "Add Column" at bounding box center [440, 238] width 796 height 309
click at [476, 286] on div "Add Column" at bounding box center [440, 238] width 796 height 309
click at [476, 312] on div "Add Column" at bounding box center [440, 238] width 796 height 309
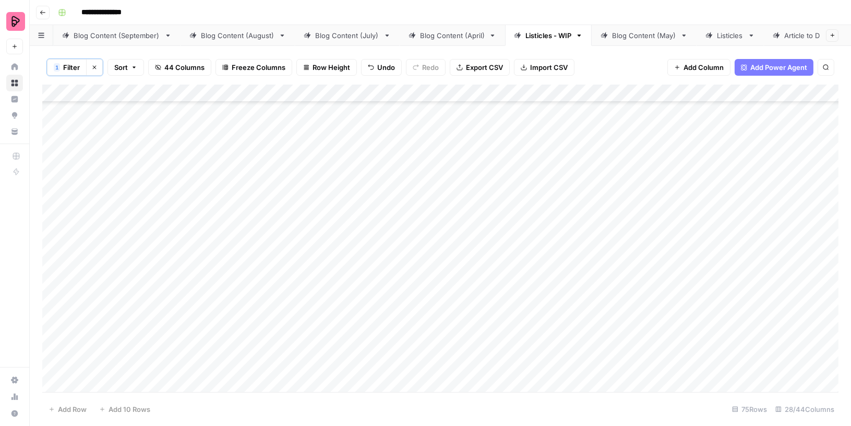
click at [476, 347] on div "Add Column" at bounding box center [440, 238] width 796 height 309
click at [476, 208] on div "Add Column" at bounding box center [440, 238] width 796 height 309
click at [476, 235] on div "Add Column" at bounding box center [440, 238] width 796 height 309
click at [476, 255] on div "Add Column" at bounding box center [440, 238] width 796 height 309
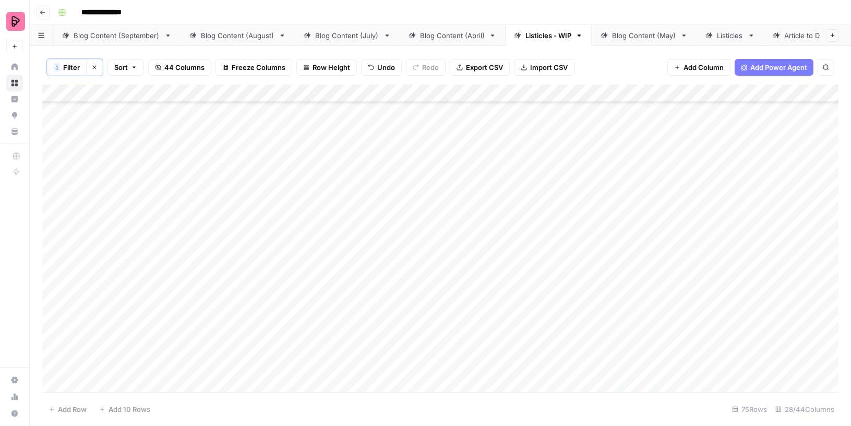
click at [474, 279] on div "Add Column" at bounding box center [440, 238] width 796 height 309
click at [473, 251] on div "Add Column" at bounding box center [440, 238] width 796 height 309
click at [468, 317] on div "Add Column" at bounding box center [440, 238] width 796 height 309
click at [469, 335] on div "Add Column" at bounding box center [440, 238] width 796 height 309
click at [469, 364] on div "Add Column" at bounding box center [440, 238] width 796 height 309
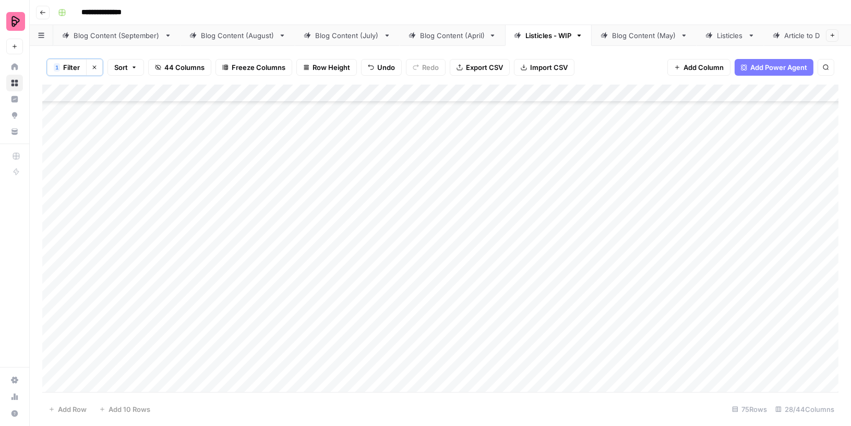
scroll to position [1742, 0]
click at [467, 358] on div "Add Column" at bounding box center [440, 238] width 796 height 309
click at [467, 379] on div "Add Column" at bounding box center [440, 238] width 796 height 309
click at [93, 66] on icon "button" at bounding box center [95, 68] width 4 height 4
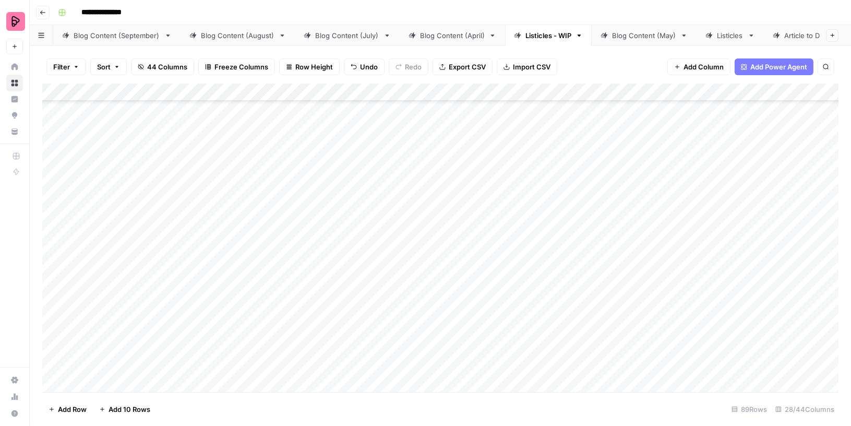
scroll to position [1872, 0]
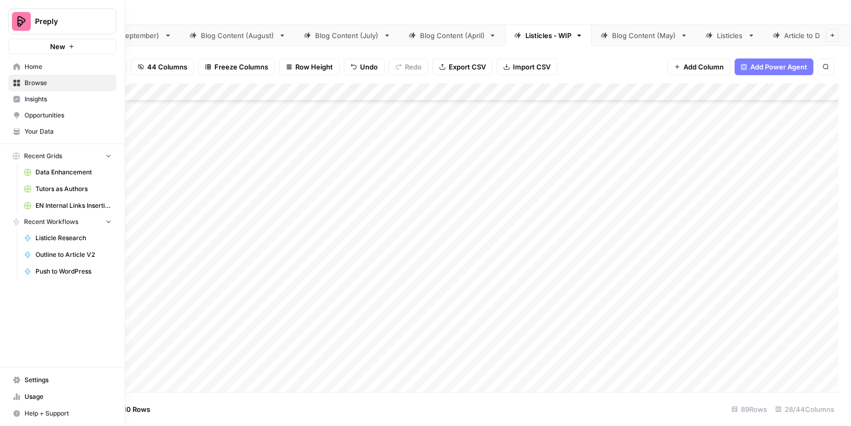
click at [21, 127] on link "Your Data" at bounding box center [62, 131] width 108 height 17
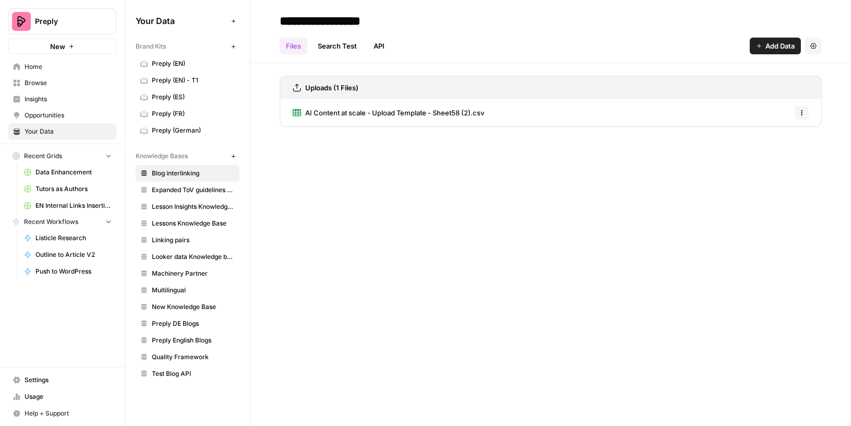
click at [450, 111] on span "AI Content at scale - Upload Template - Sheet58 (2).csv" at bounding box center [394, 112] width 179 height 10
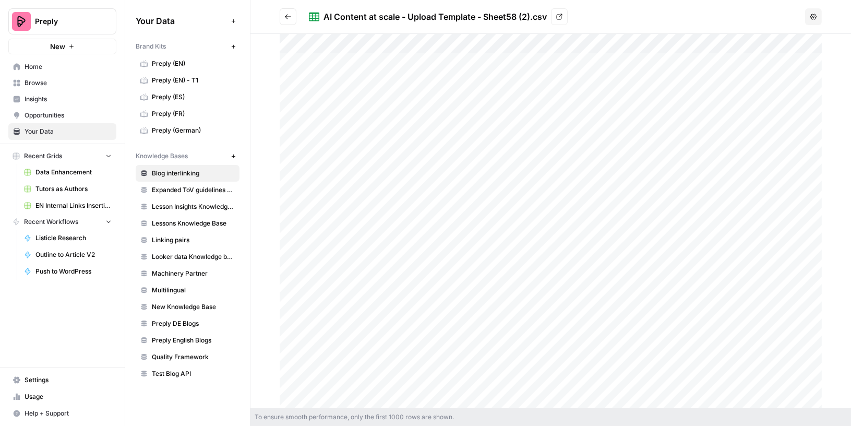
click at [506, 279] on div at bounding box center [551, 221] width 542 height 375
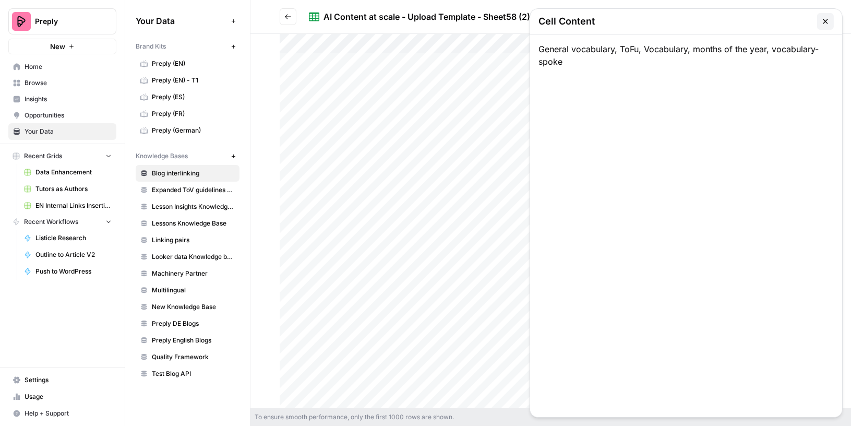
click at [822, 22] on icon "button" at bounding box center [825, 21] width 8 height 8
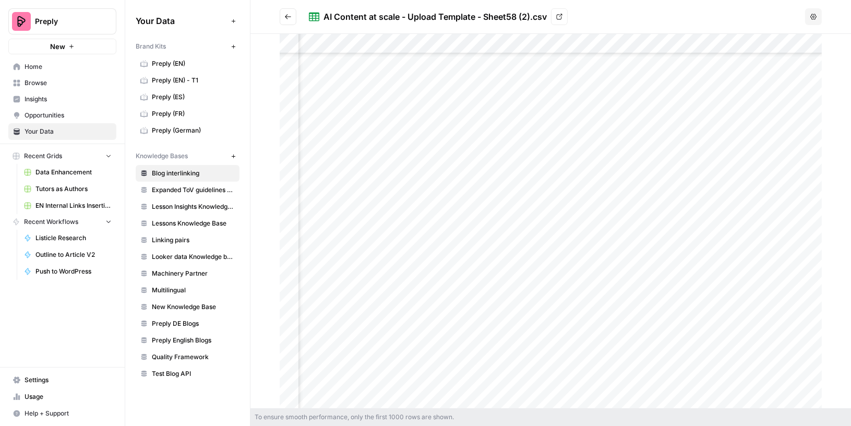
scroll to position [11773, 87]
click at [524, 277] on div at bounding box center [551, 221] width 542 height 375
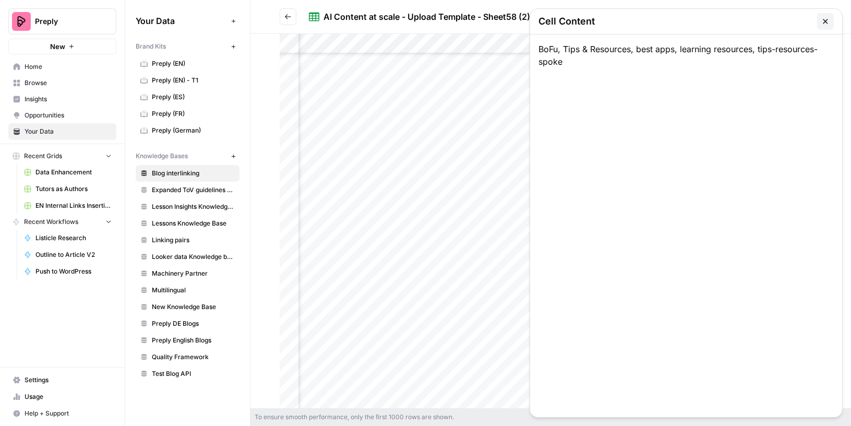
click at [824, 20] on icon "button" at bounding box center [825, 21] width 5 height 5
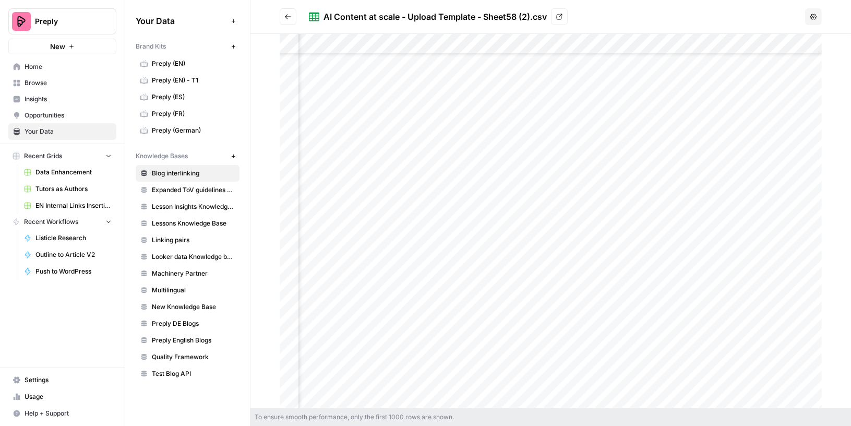
click at [50, 64] on span "Home" at bounding box center [68, 66] width 87 height 9
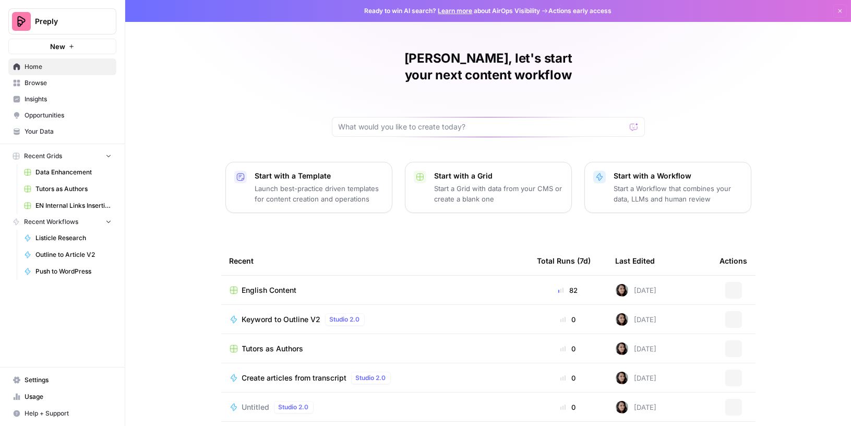
click at [48, 84] on span "Browse" at bounding box center [68, 82] width 87 height 9
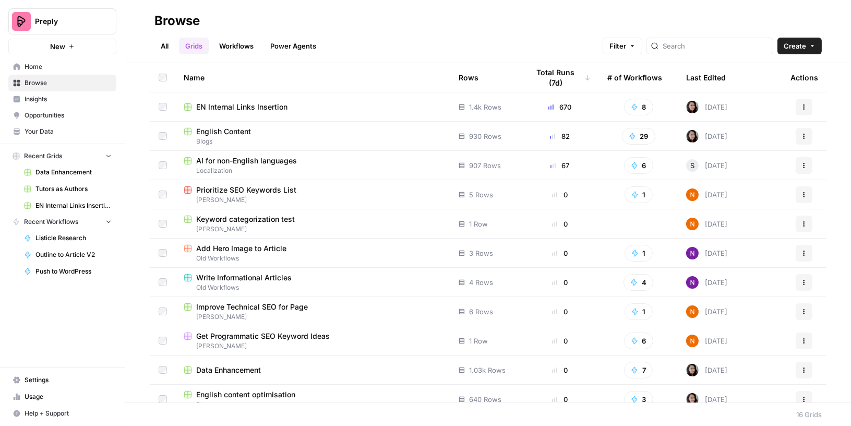
click at [264, 128] on div "English Content" at bounding box center [313, 131] width 258 height 10
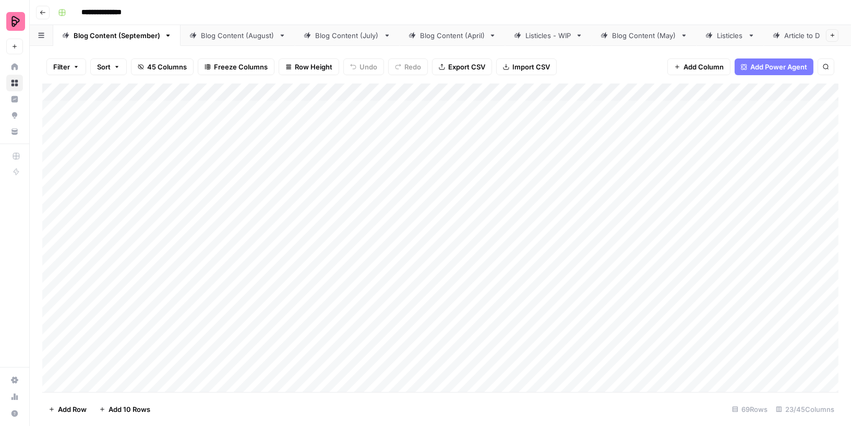
click at [530, 41] on link "Listicles - WIP" at bounding box center [548, 35] width 87 height 21
click at [462, 307] on div "Add Column" at bounding box center [440, 237] width 796 height 309
type textarea "*********"
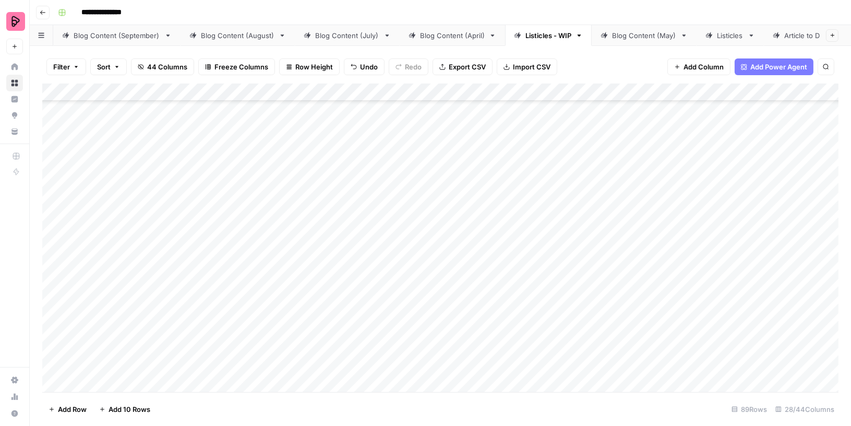
click at [490, 175] on div "Add Column" at bounding box center [440, 237] width 796 height 309
click at [486, 209] on div "Add Column" at bounding box center [440, 237] width 796 height 309
click at [482, 233] on div "Add Column" at bounding box center [440, 237] width 796 height 309
click at [480, 258] on div "Add Column" at bounding box center [440, 237] width 796 height 309
click at [480, 286] on div "Add Column" at bounding box center [440, 237] width 796 height 309
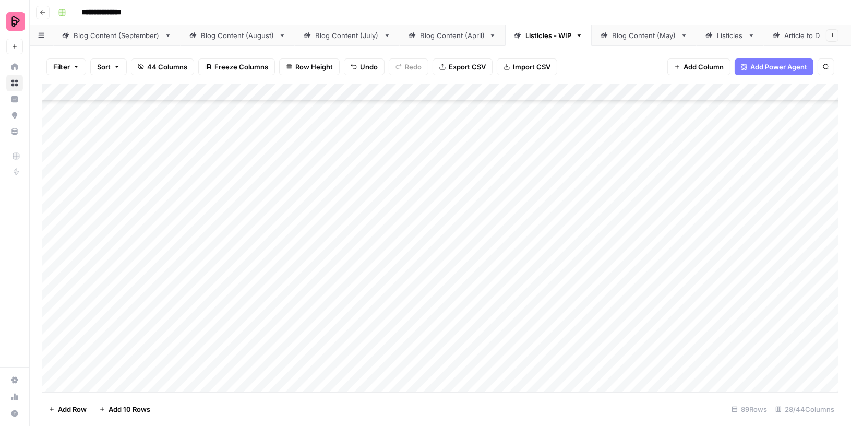
click at [478, 309] on div "Add Column" at bounding box center [440, 237] width 796 height 309
click at [474, 335] on div "Add Column" at bounding box center [440, 237] width 796 height 309
click at [467, 240] on div "Add Column" at bounding box center [440, 237] width 796 height 309
click at [467, 268] on div "Add Column" at bounding box center [440, 237] width 796 height 309
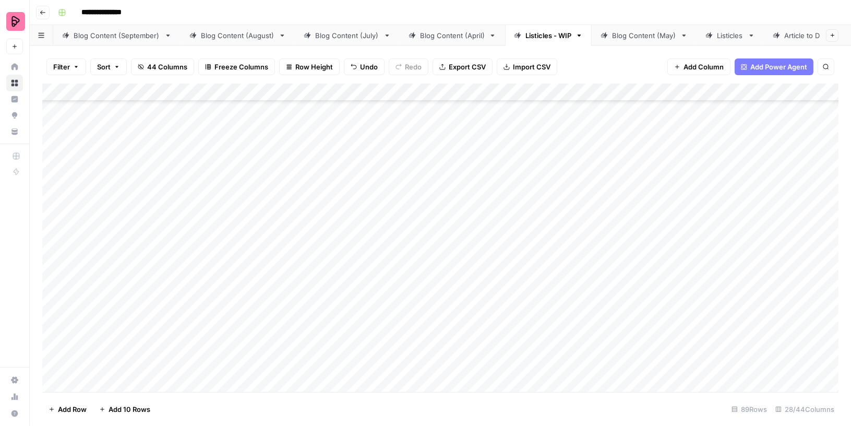
click at [468, 294] on div "Add Column" at bounding box center [440, 237] width 796 height 309
click at [472, 260] on div "Add Column" at bounding box center [440, 237] width 796 height 309
click at [485, 320] on div "Add Column" at bounding box center [440, 237] width 796 height 309
click at [475, 310] on div "Add Column" at bounding box center [440, 237] width 796 height 309
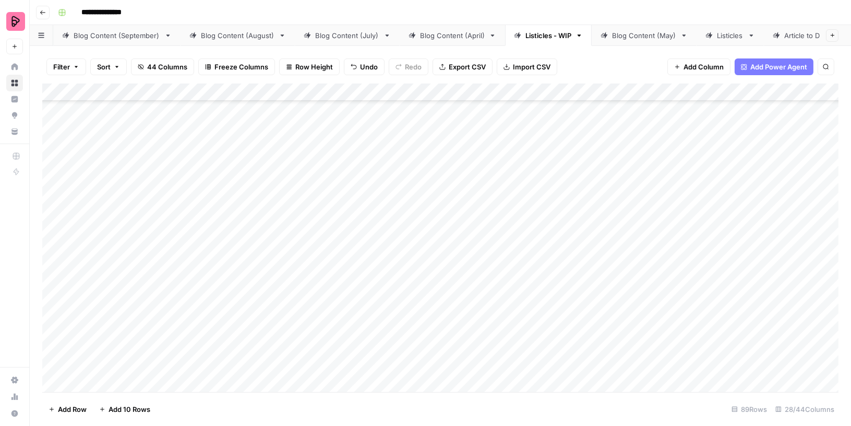
click at [474, 329] on div "Add Column" at bounding box center [440, 237] width 796 height 309
click at [470, 366] on div "Add Column" at bounding box center [440, 237] width 796 height 309
click at [139, 33] on div "Blog Content (September)" at bounding box center [117, 35] width 87 height 10
click at [533, 32] on div "Listicles - WIP" at bounding box center [548, 35] width 46 height 10
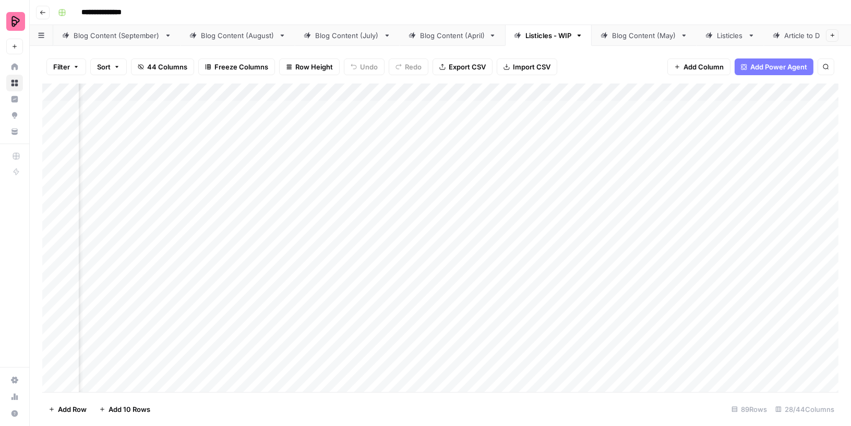
scroll to position [0, 708]
click at [527, 118] on div "Add Column" at bounding box center [440, 237] width 796 height 309
click at [536, 147] on button "To review" at bounding box center [532, 149] width 40 height 13
click at [533, 138] on div "Add Column" at bounding box center [440, 237] width 796 height 309
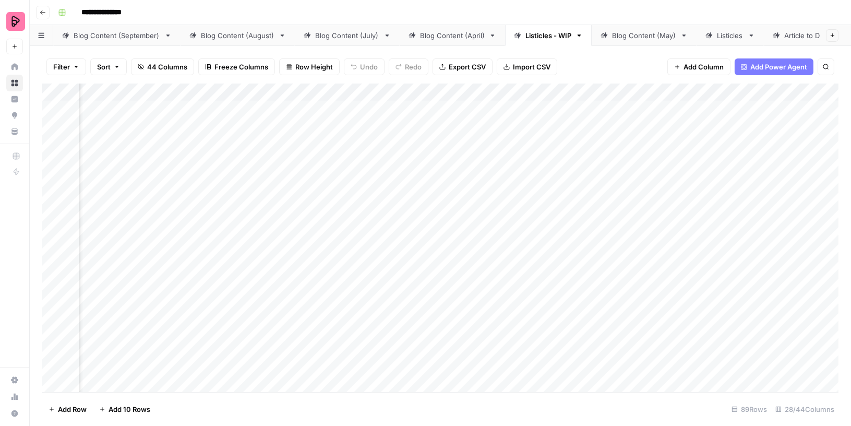
click at [529, 165] on div "Add Column" at bounding box center [440, 237] width 796 height 309
click at [385, 91] on div "Add Column" at bounding box center [440, 237] width 796 height 309
click at [352, 227] on span "Remove Column" at bounding box center [366, 232] width 91 height 10
click at [408, 106] on div "Cancel Delete" at bounding box center [425, 108] width 200 height 19
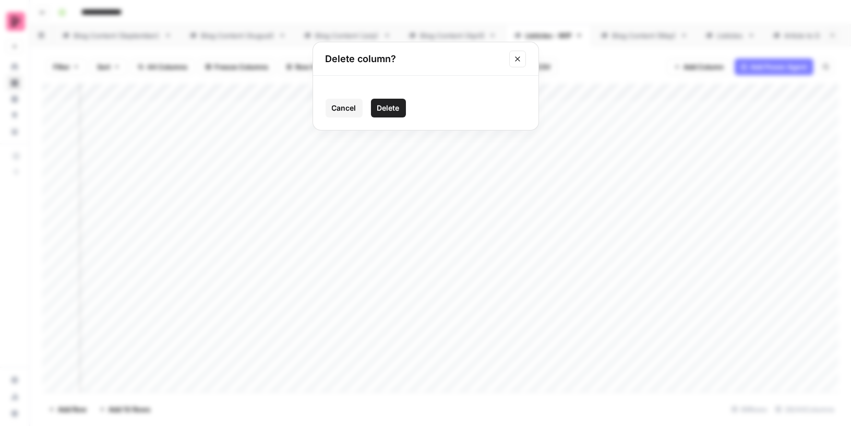
click at [391, 106] on span "Delete" at bounding box center [388, 108] width 22 height 10
click at [481, 92] on div "Add Column" at bounding box center [440, 237] width 796 height 309
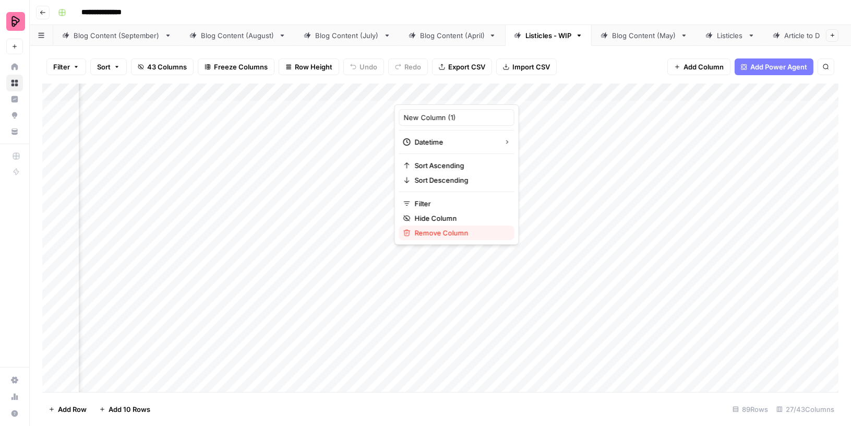
click at [454, 227] on span "Remove Column" at bounding box center [460, 232] width 91 height 10
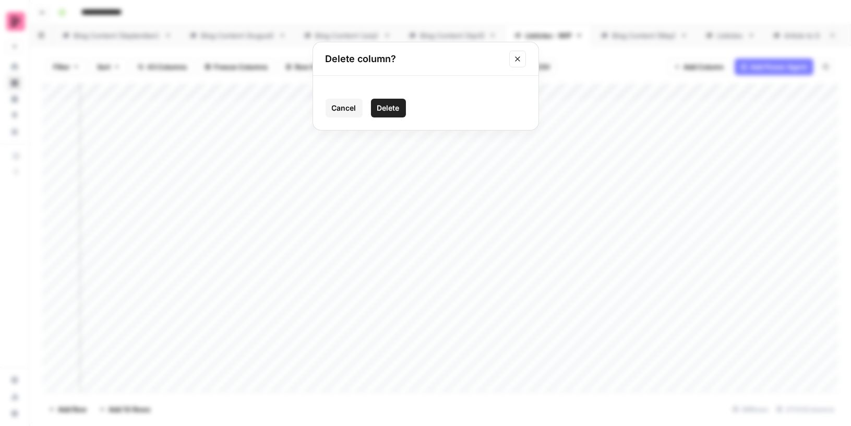
click at [389, 105] on span "Delete" at bounding box center [388, 108] width 22 height 10
click at [322, 91] on div "Add Column" at bounding box center [440, 237] width 796 height 309
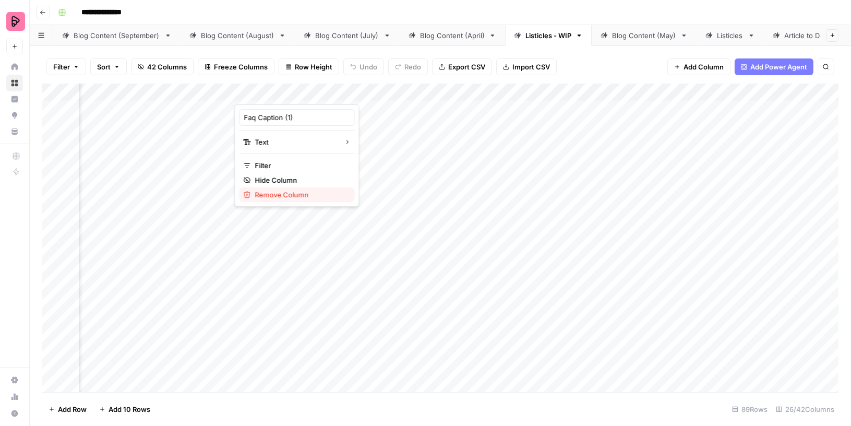
click at [279, 190] on span "Remove Column" at bounding box center [300, 194] width 91 height 10
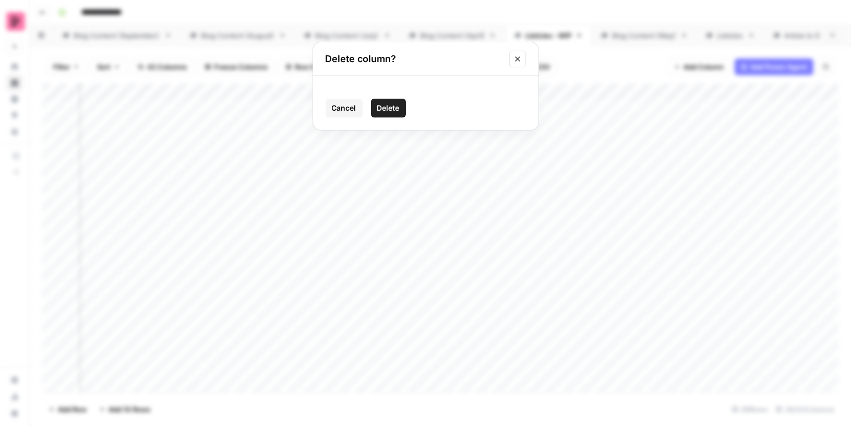
click at [388, 106] on span "Delete" at bounding box center [388, 108] width 22 height 10
click at [322, 91] on div "Add Column" at bounding box center [440, 237] width 796 height 309
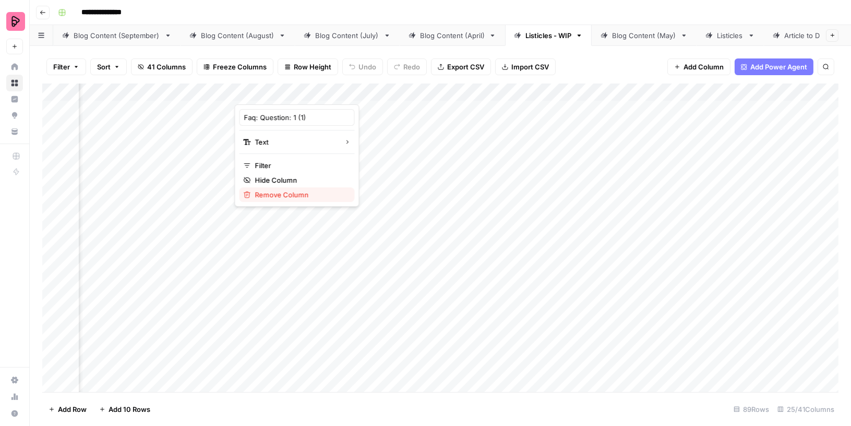
click at [296, 190] on span "Remove Column" at bounding box center [300, 194] width 91 height 10
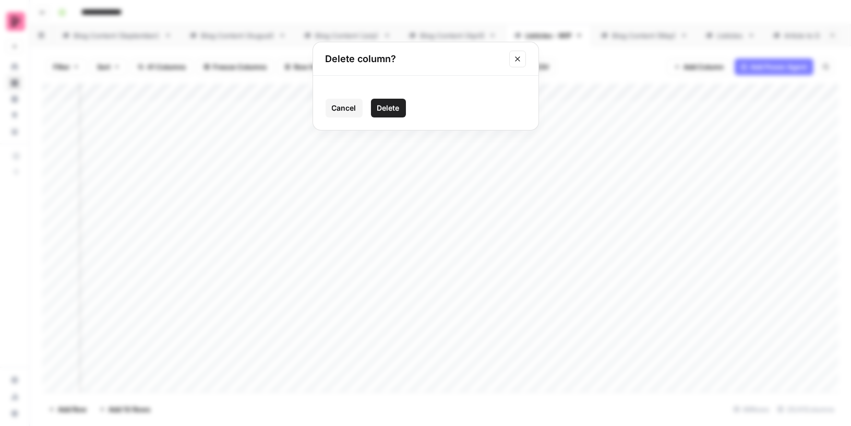
click at [384, 107] on span "Delete" at bounding box center [388, 108] width 22 height 10
click at [321, 91] on div "Add Column" at bounding box center [440, 237] width 796 height 309
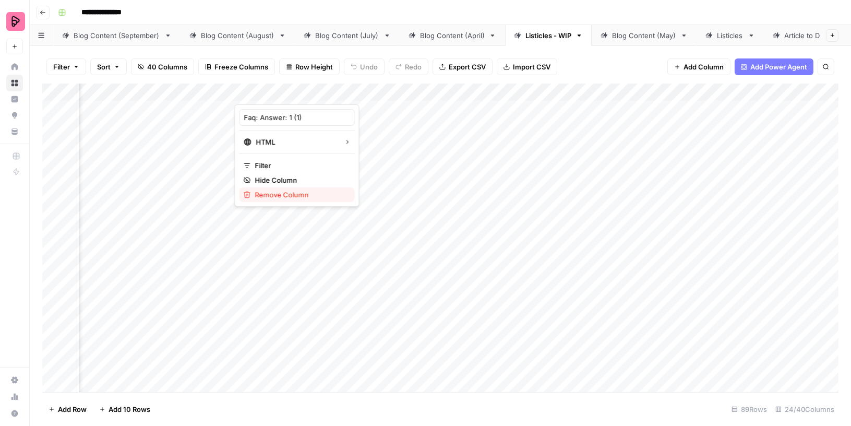
click at [279, 191] on span "Remove Column" at bounding box center [300, 194] width 91 height 10
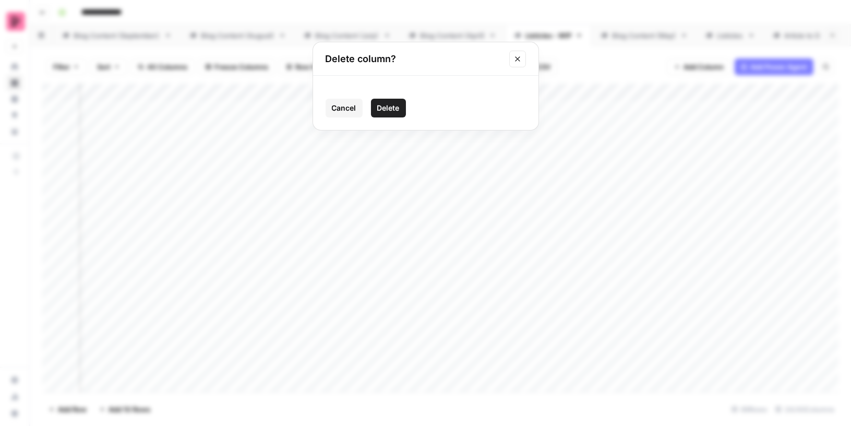
click at [387, 108] on span "Delete" at bounding box center [388, 108] width 22 height 10
click at [323, 92] on div "Add Column" at bounding box center [440, 237] width 796 height 309
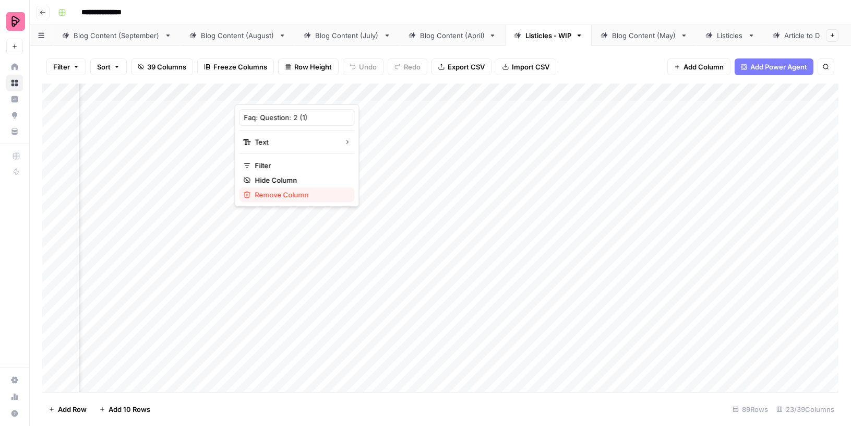
click at [287, 191] on span "Remove Column" at bounding box center [300, 194] width 91 height 10
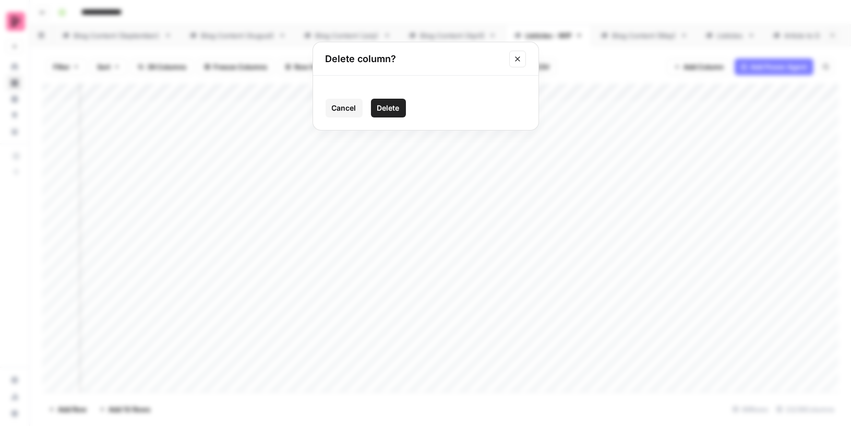
click at [395, 107] on span "Delete" at bounding box center [388, 108] width 22 height 10
click at [324, 93] on div "Add Column" at bounding box center [440, 237] width 796 height 309
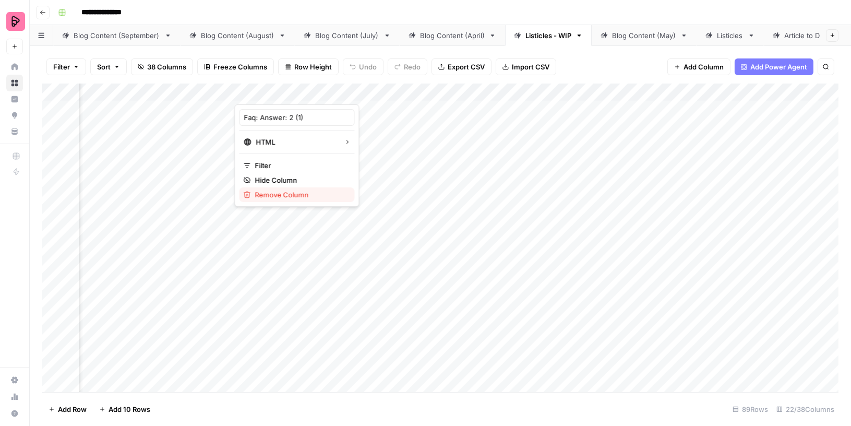
click at [289, 190] on span "Remove Column" at bounding box center [300, 194] width 91 height 10
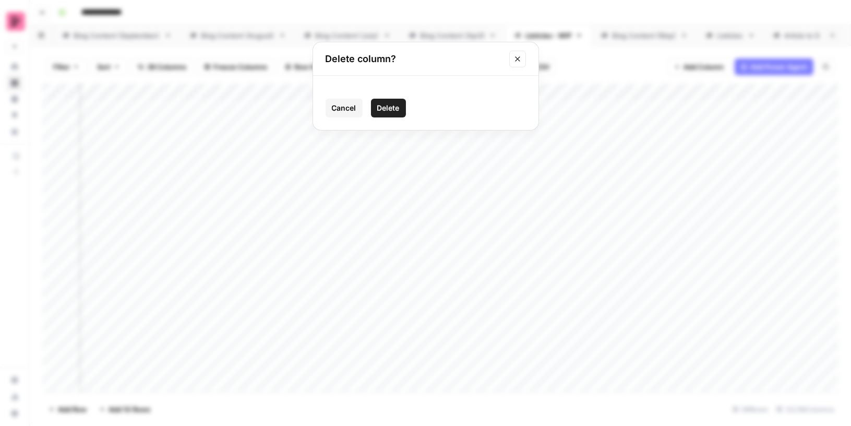
click at [389, 107] on span "Delete" at bounding box center [388, 108] width 22 height 10
click at [319, 92] on div "Add Column" at bounding box center [440, 237] width 796 height 309
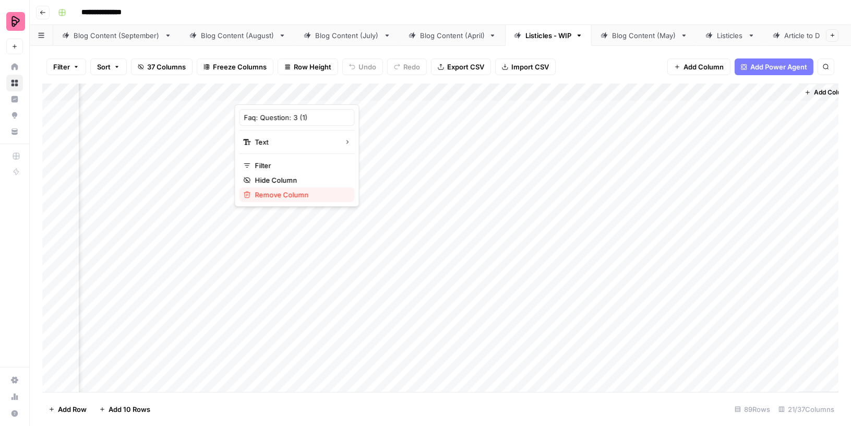
click at [264, 191] on span "Remove Column" at bounding box center [300, 194] width 91 height 10
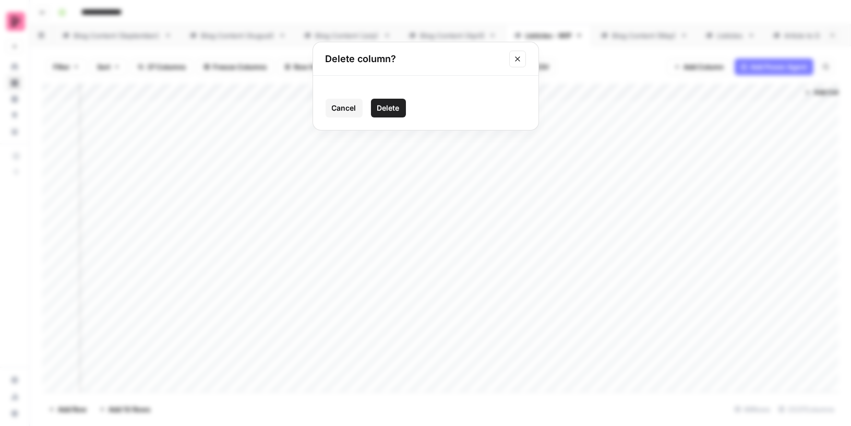
click at [385, 110] on span "Delete" at bounding box center [388, 108] width 22 height 10
click at [394, 93] on div "Add Column" at bounding box center [440, 237] width 796 height 309
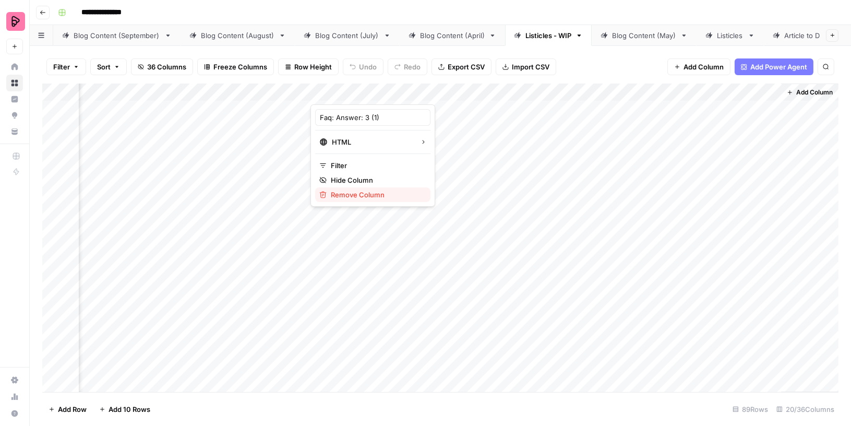
click at [343, 191] on span "Remove Column" at bounding box center [376, 194] width 91 height 10
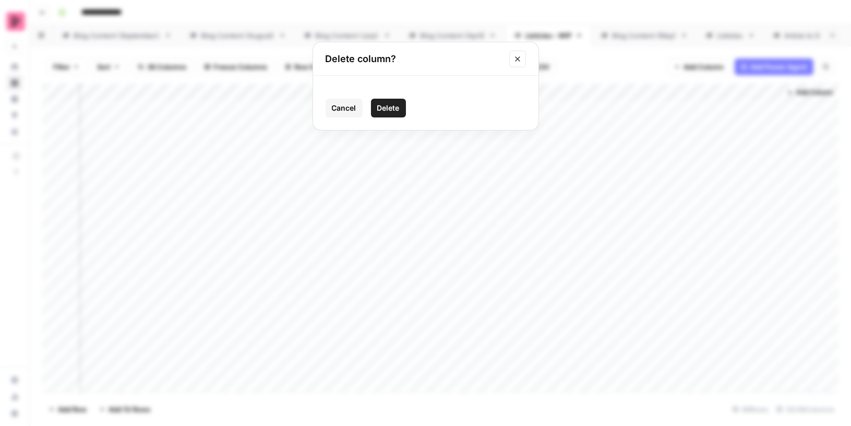
click at [386, 109] on span "Delete" at bounding box center [388, 108] width 22 height 10
click at [487, 92] on div "Add Column" at bounding box center [440, 237] width 796 height 309
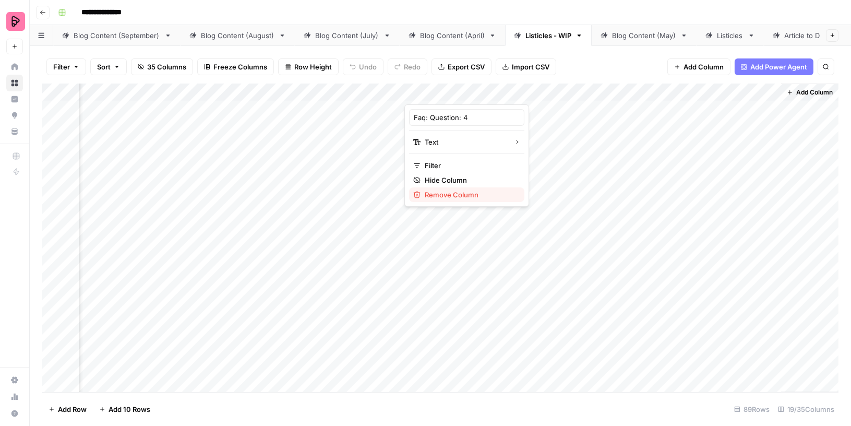
click at [442, 192] on span "Remove Column" at bounding box center [470, 194] width 91 height 10
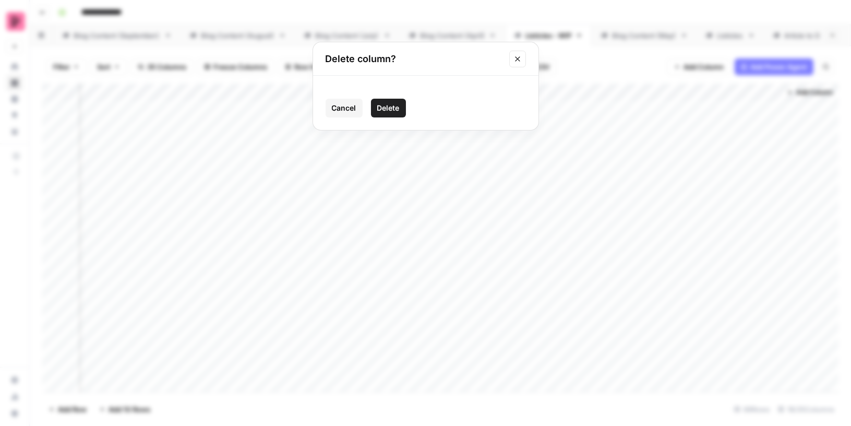
click at [390, 100] on button "Delete" at bounding box center [388, 108] width 35 height 19
click at [580, 91] on div "Add Column" at bounding box center [440, 237] width 796 height 309
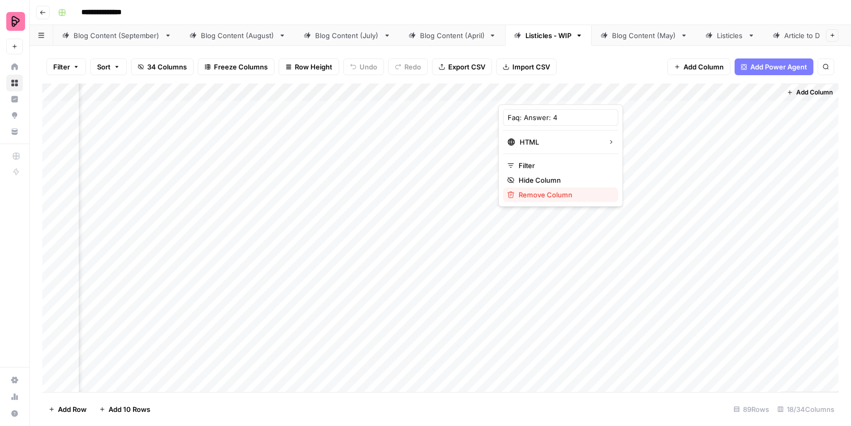
click at [546, 189] on span "Remove Column" at bounding box center [563, 194] width 91 height 10
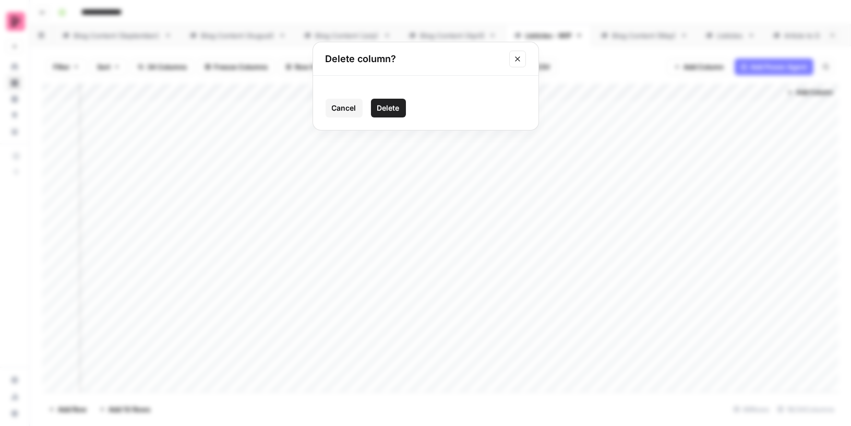
click at [394, 108] on span "Delete" at bounding box center [388, 108] width 22 height 10
click at [679, 91] on div "Add Column" at bounding box center [440, 237] width 796 height 309
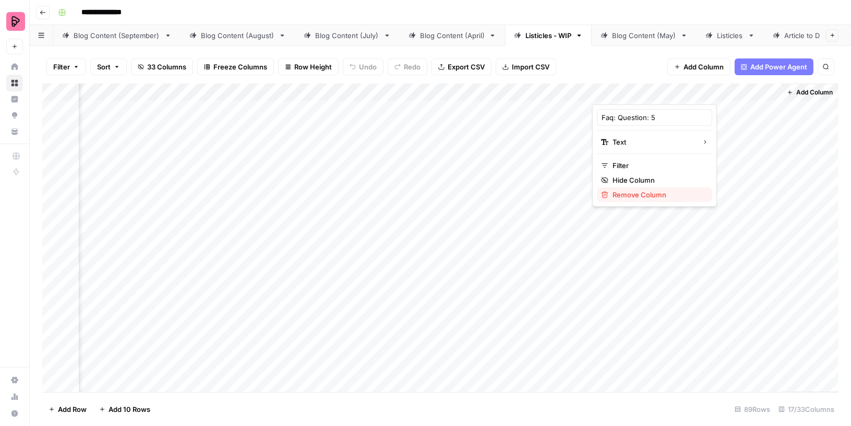
click at [616, 190] on span "Remove Column" at bounding box center [657, 194] width 91 height 10
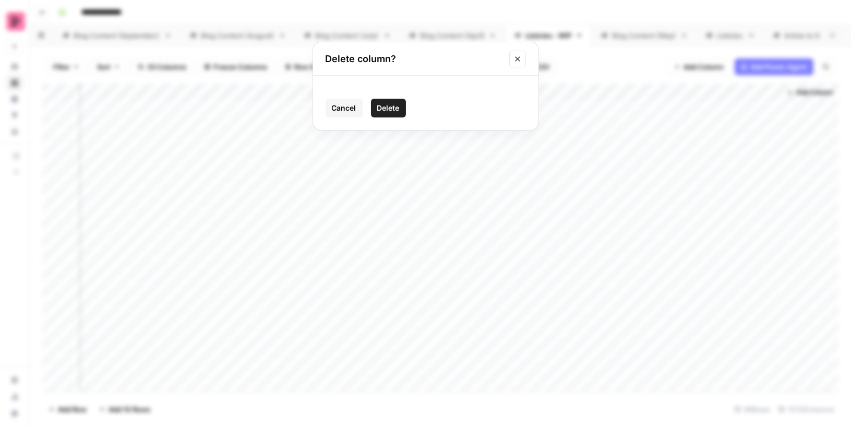
click at [393, 104] on span "Delete" at bounding box center [388, 108] width 22 height 10
click at [773, 95] on div "Add Column" at bounding box center [440, 237] width 796 height 309
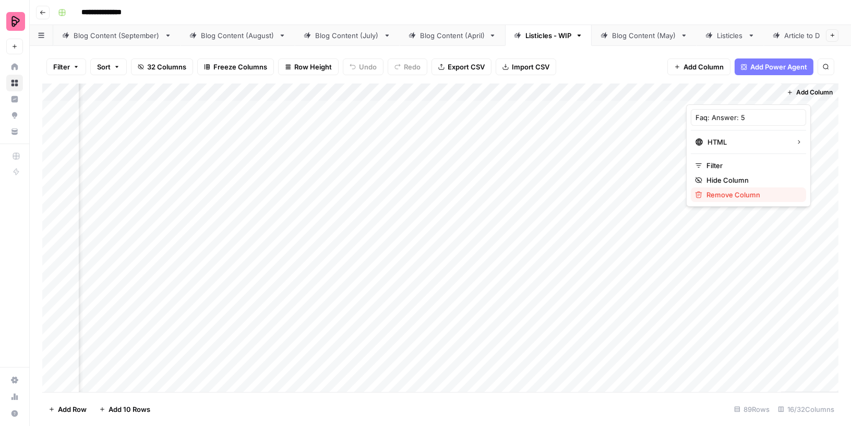
click at [730, 192] on span "Remove Column" at bounding box center [751, 194] width 91 height 10
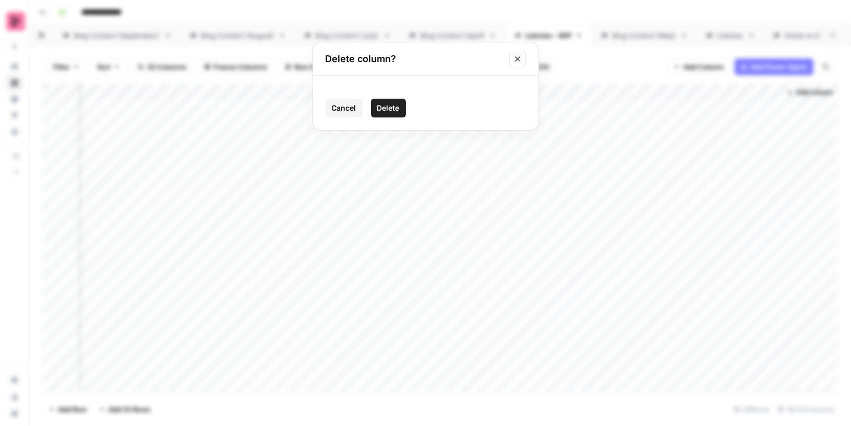
click at [395, 108] on span "Delete" at bounding box center [388, 108] width 22 height 10
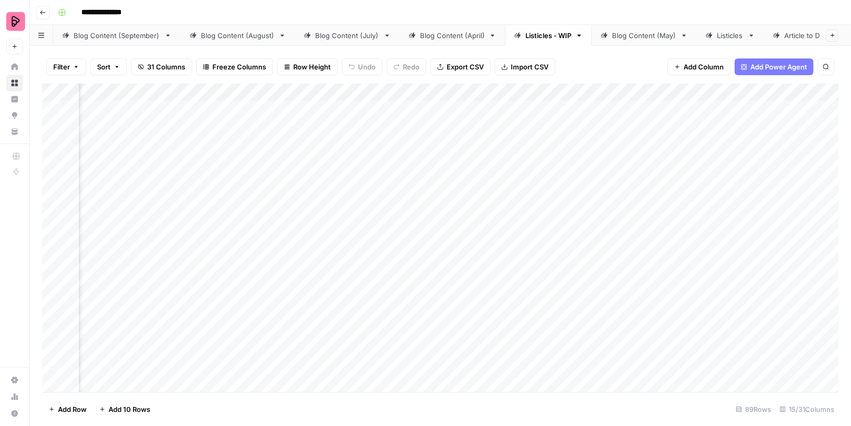
scroll to position [0, 0]
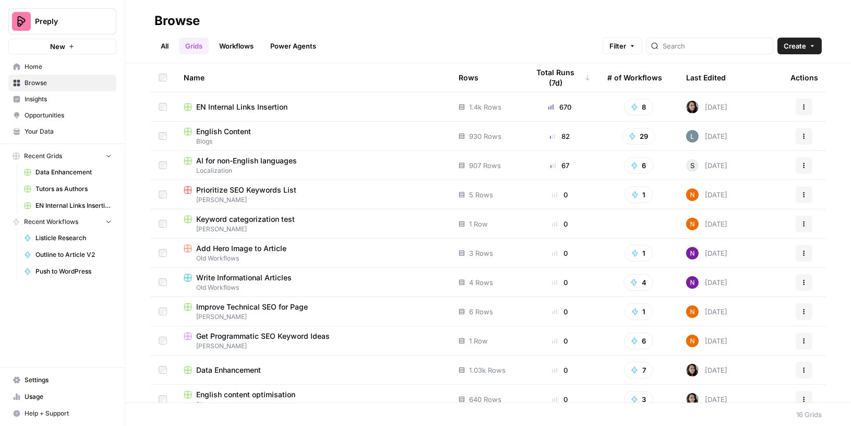
click at [239, 131] on span "English Content" at bounding box center [223, 131] width 55 height 10
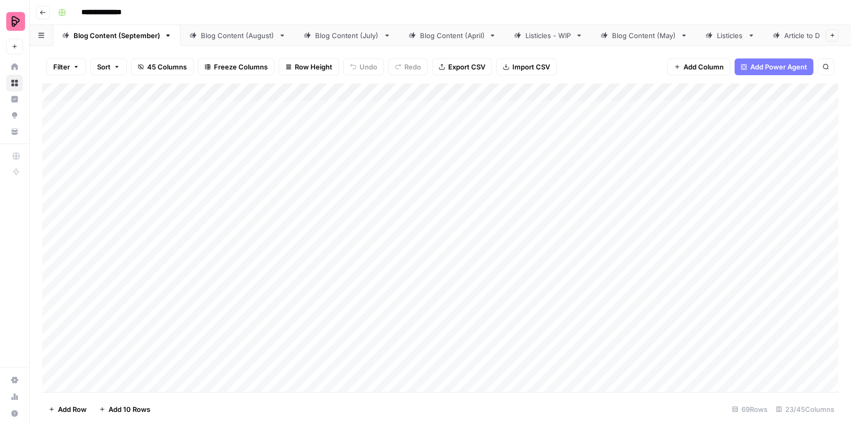
click at [717, 33] on div "Listicles" at bounding box center [730, 35] width 27 height 10
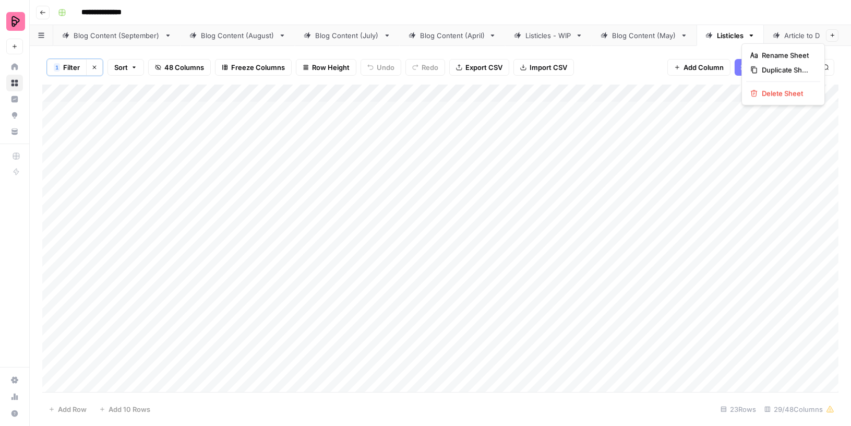
click at [747, 37] on icon "button" at bounding box center [750, 35] width 7 height 7
click at [753, 55] on icon "button" at bounding box center [753, 55] width 7 height 7
type input "**********"
click at [94, 62] on button "Clear filters" at bounding box center [94, 67] width 17 height 17
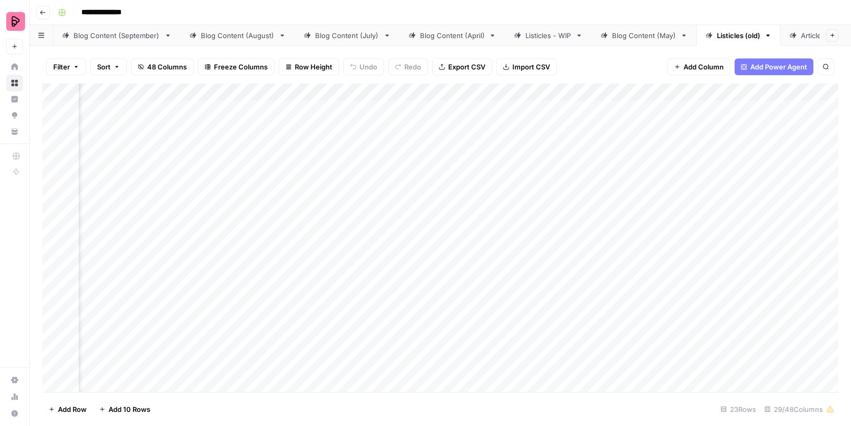
scroll to position [0, 166]
click at [538, 33] on div "Listicles - WIP" at bounding box center [548, 35] width 46 height 10
drag, startPoint x: 449, startPoint y: 93, endPoint x: 245, endPoint y: 93, distance: 203.4
click at [245, 93] on div "Add Column" at bounding box center [440, 237] width 796 height 309
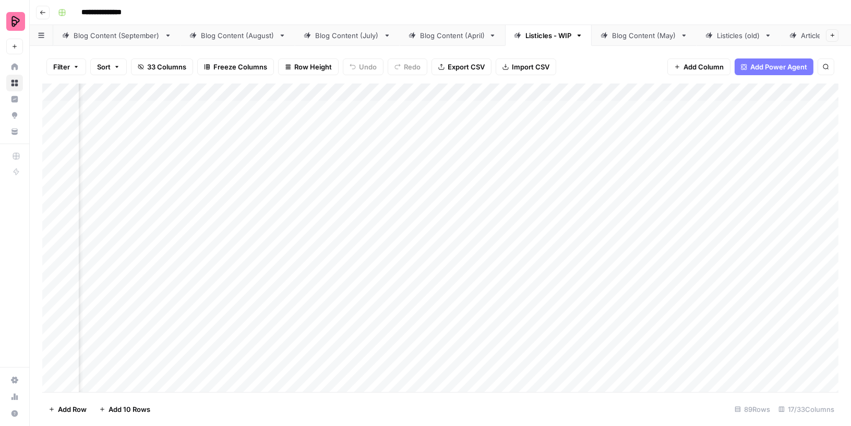
scroll to position [0, 812]
drag, startPoint x: 466, startPoint y: 90, endPoint x: 193, endPoint y: 92, distance: 273.3
click at [186, 91] on div "Add Column" at bounding box center [440, 237] width 796 height 309
drag, startPoint x: 575, startPoint y: 94, endPoint x: 289, endPoint y: 100, distance: 285.9
click at [289, 100] on div "Add Column" at bounding box center [440, 237] width 796 height 309
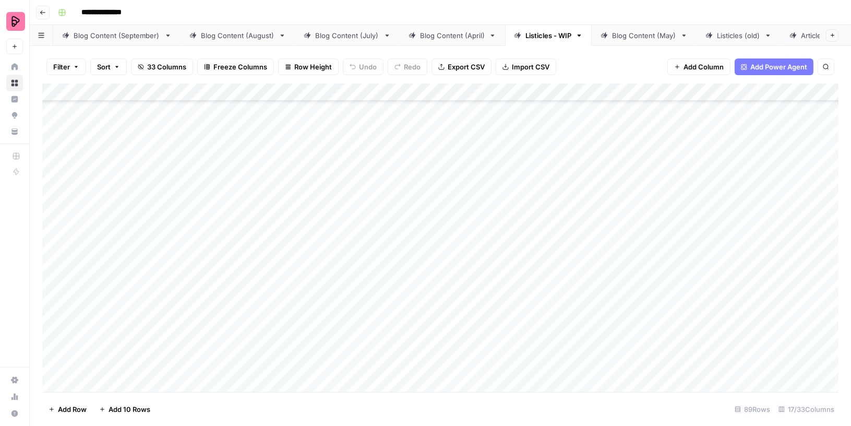
scroll to position [0, 0]
